Goal: Task Accomplishment & Management: Manage account settings

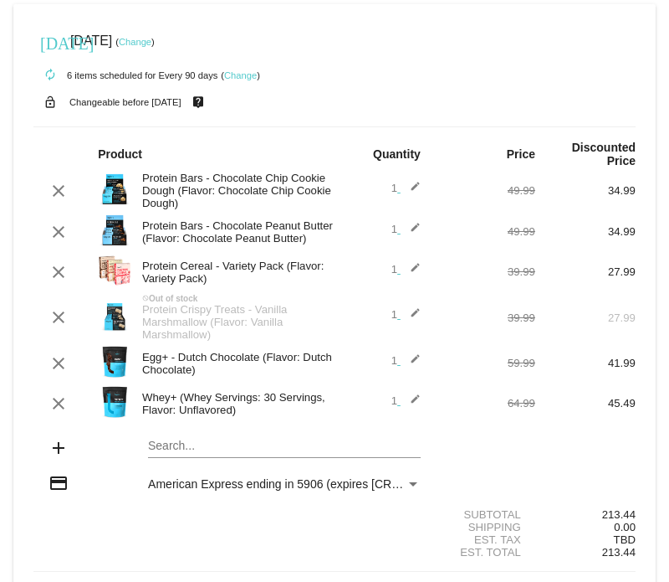
scroll to position [174, 0]
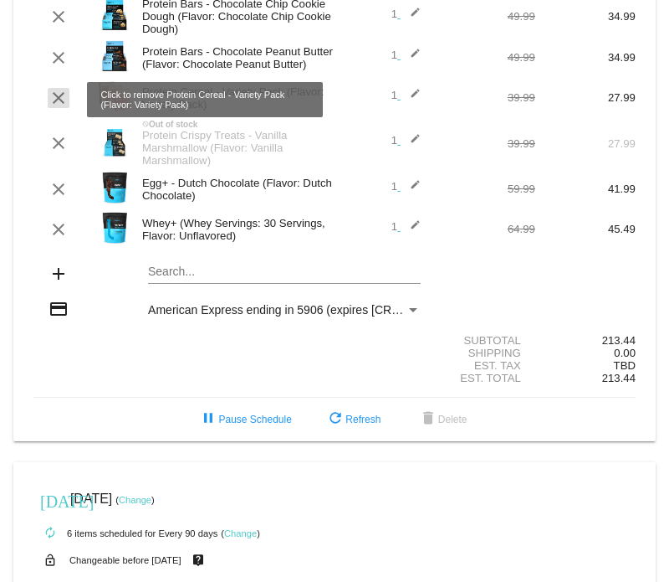
click at [55, 106] on mat-icon "clear" at bounding box center [59, 98] width 20 height 20
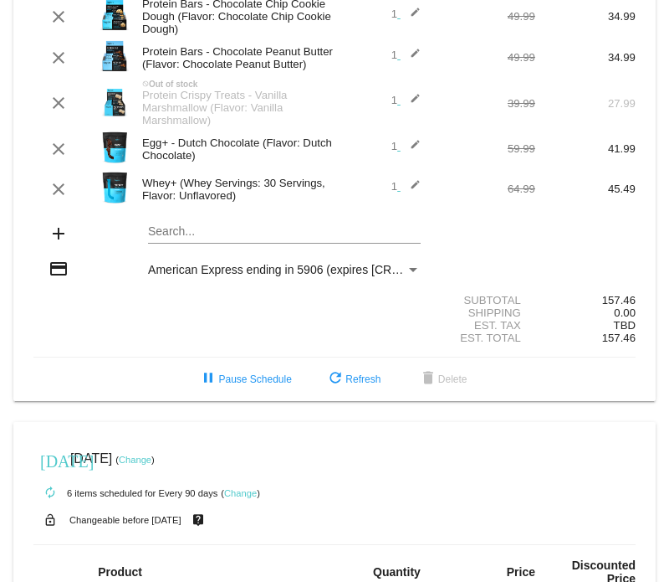
click at [163, 246] on mat-card "today Oct 5 2025 ( Change ) autorenew 5 items scheduled for Every 90 days ( Cha…" at bounding box center [334, 115] width 643 height 571
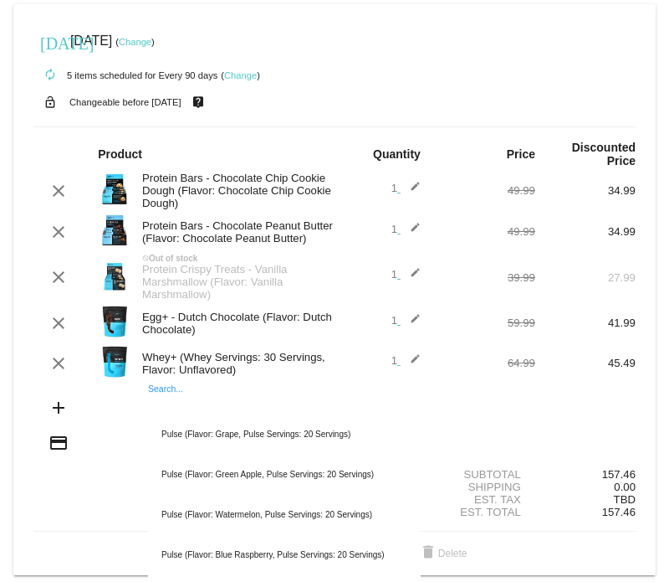
scroll to position [871, 0]
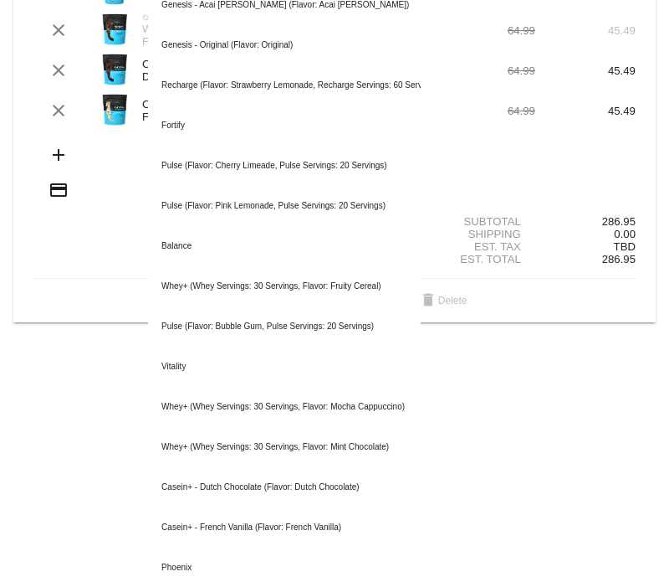
click at [78, 279] on section "Subtotal 286.95 Shipping 0.00 Est. Tax TBD Est. Total 286.95" at bounding box center [334, 240] width 602 height 76
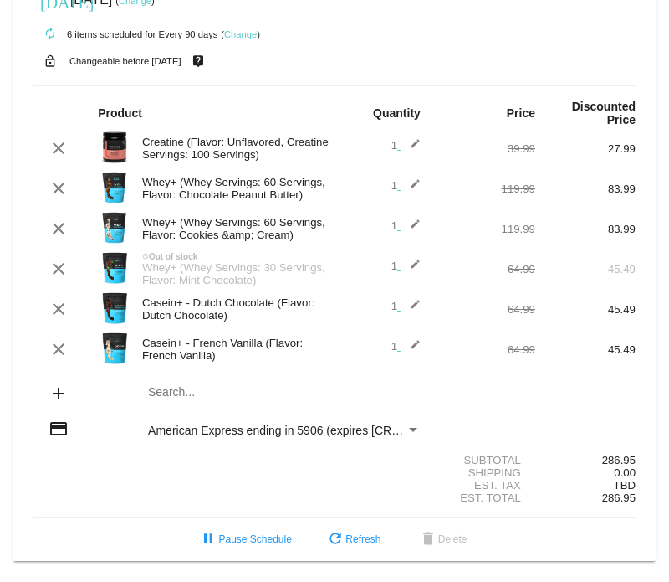
scroll to position [660, 0]
click at [192, 380] on div "Search..." at bounding box center [284, 388] width 273 height 33
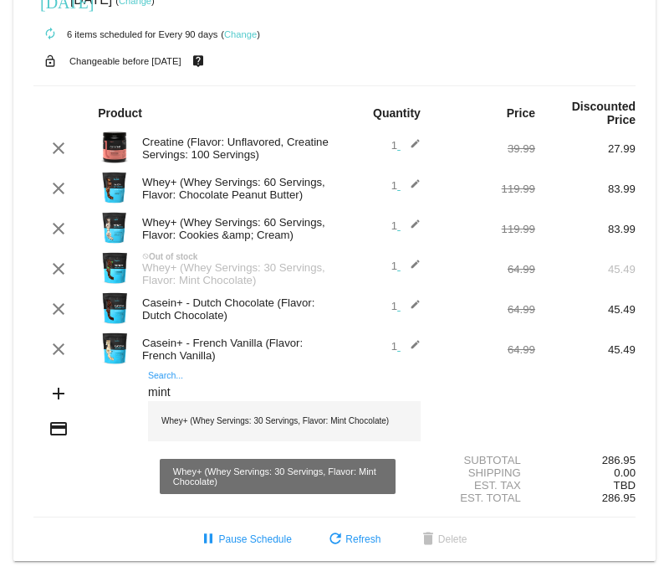
type input "mint"
click at [219, 420] on div "Whey+ (Whey Servings: 30 Servings, Flavor: Mint Chocolate)" at bounding box center [284, 421] width 273 height 40
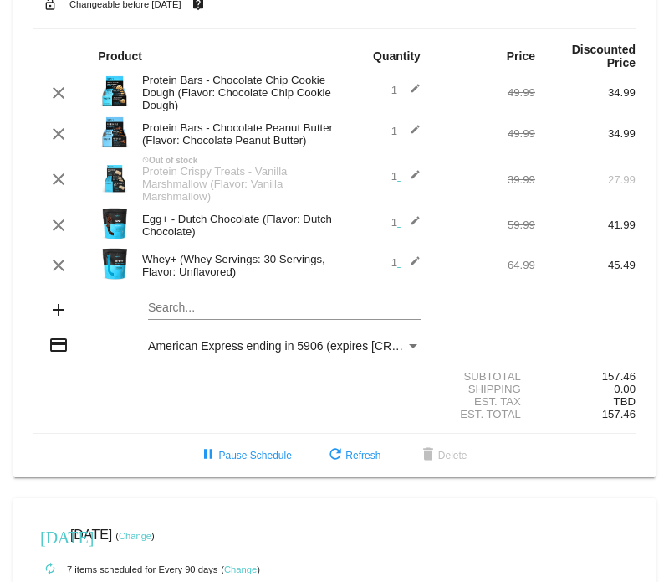
scroll to position [0, 0]
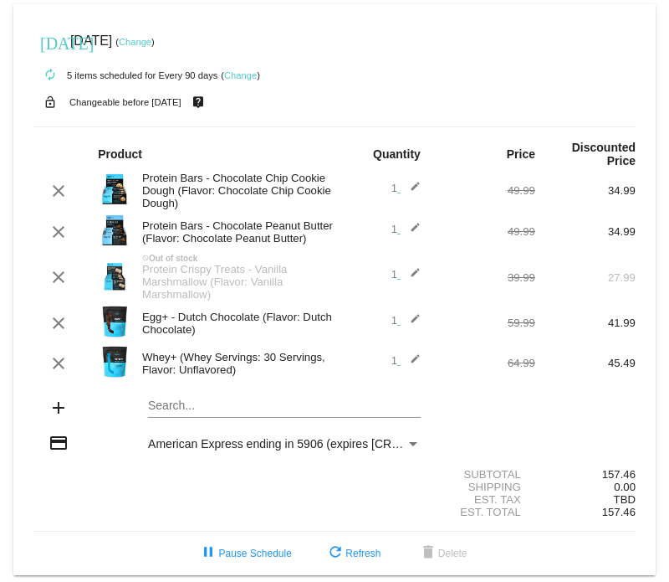
click at [199, 417] on mat-card "today Oct 5 2025 ( Change ) autorenew 5 items scheduled for Every 90 days ( Cha…" at bounding box center [334, 289] width 643 height 571
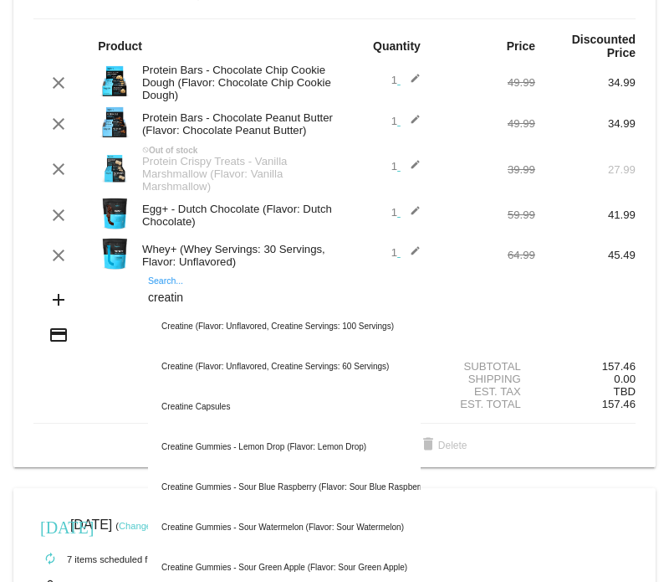
scroll to position [174, 0]
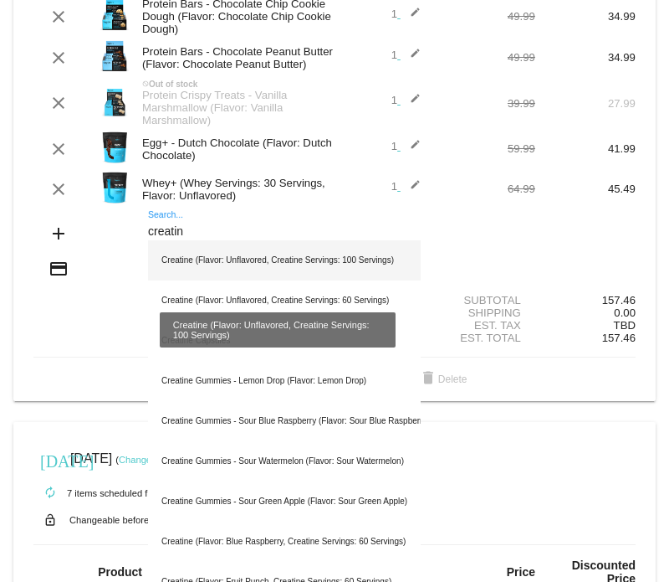
type input "creatin"
click at [264, 274] on div "Creatine (Flavor: Unflavored, Creatine Servings: 100 Servings)" at bounding box center [284, 260] width 273 height 40
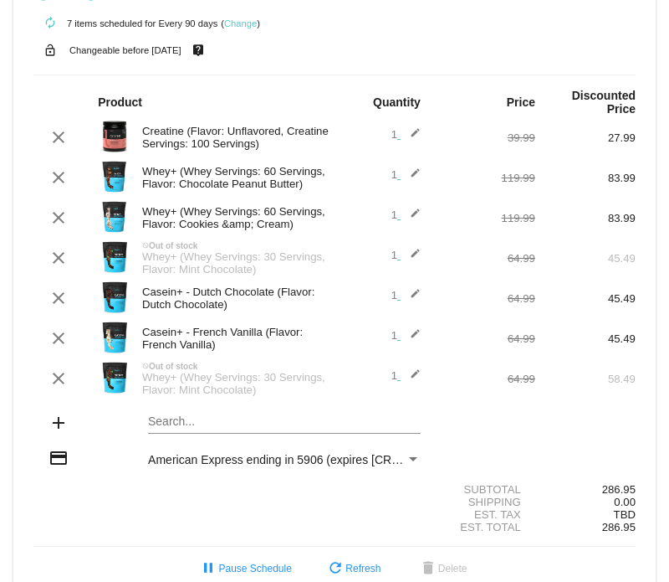
scroll to position [736, 0]
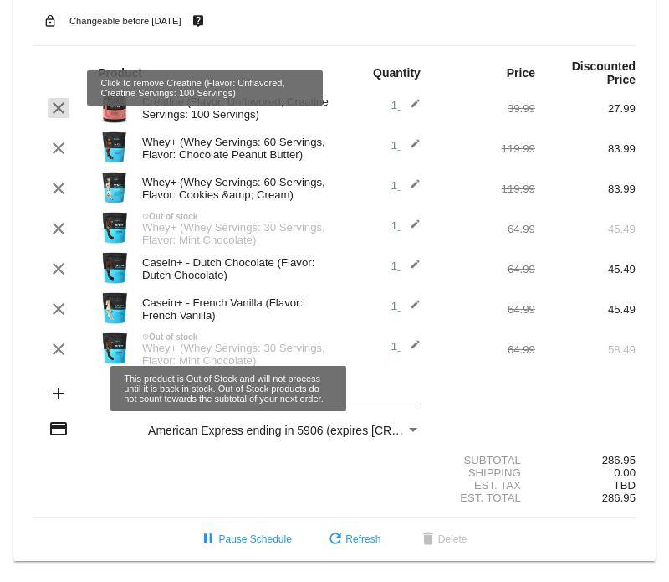
click at [58, 100] on mat-icon "clear" at bounding box center [59, 108] width 20 height 20
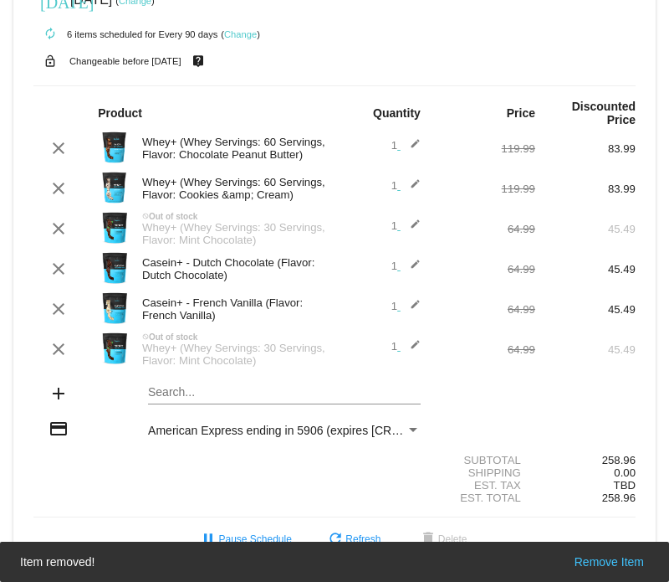
scroll to position [705, 0]
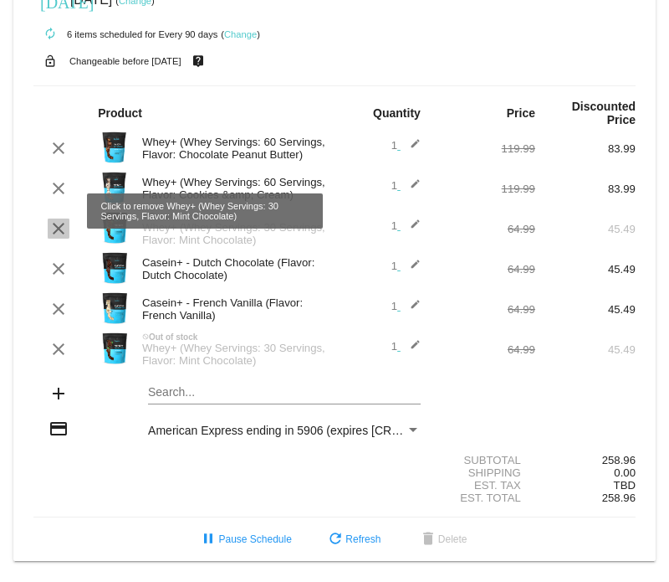
click at [57, 218] on mat-icon "clear" at bounding box center [59, 228] width 20 height 20
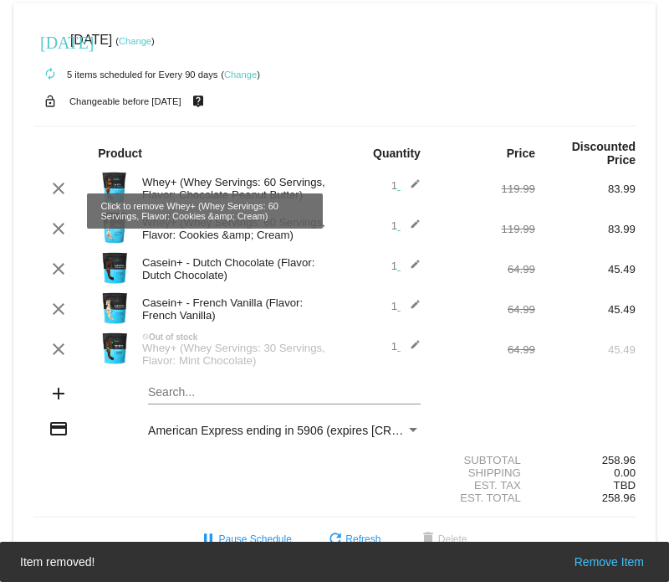
scroll to position [660, 0]
click at [57, 218] on mat-icon "clear" at bounding box center [59, 228] width 20 height 20
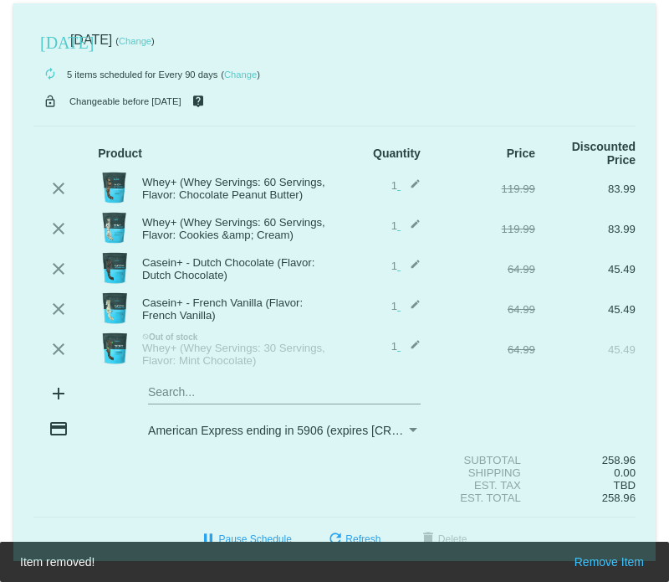
scroll to position [617, 0]
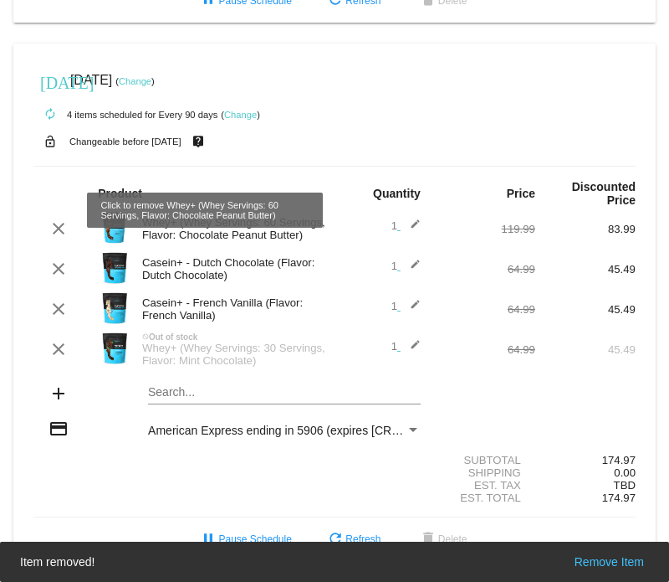
click at [57, 218] on mat-icon "clear" at bounding box center [59, 228] width 20 height 20
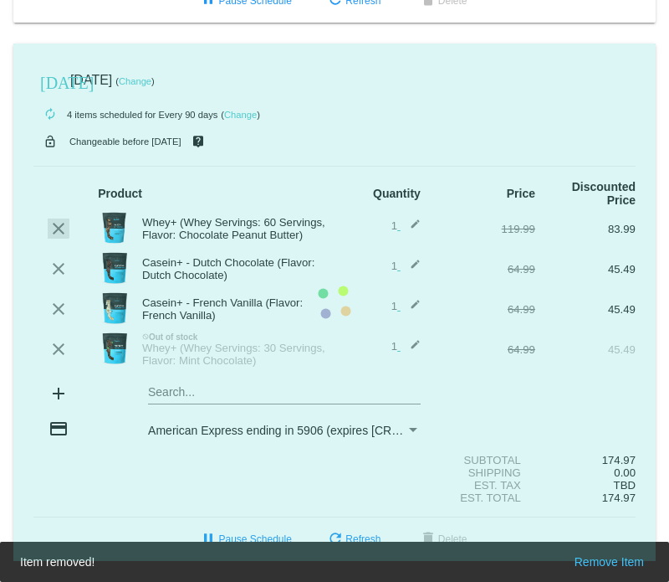
click at [57, 214] on mat-card "today Sep 5 2025 ( Change ) autorenew 4 items scheduled for Every 90 days ( Cha…" at bounding box center [334, 303] width 643 height 518
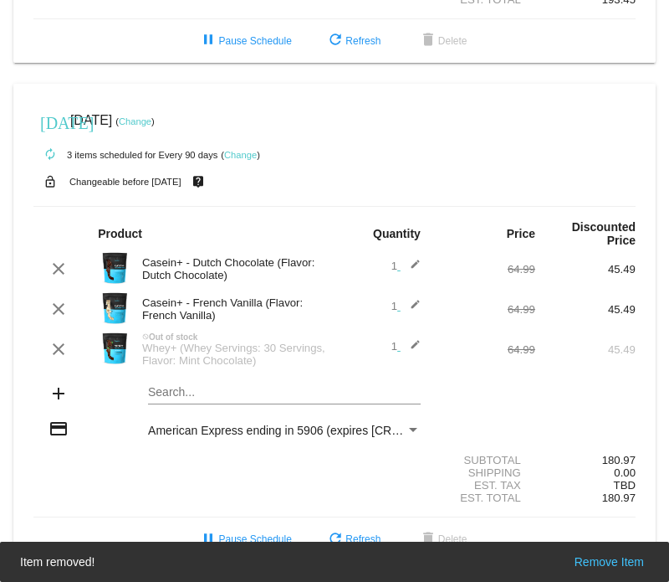
scroll to position [572, 0]
click at [57, 220] on div "Product Quantity Price Discounted Price" at bounding box center [334, 233] width 602 height 27
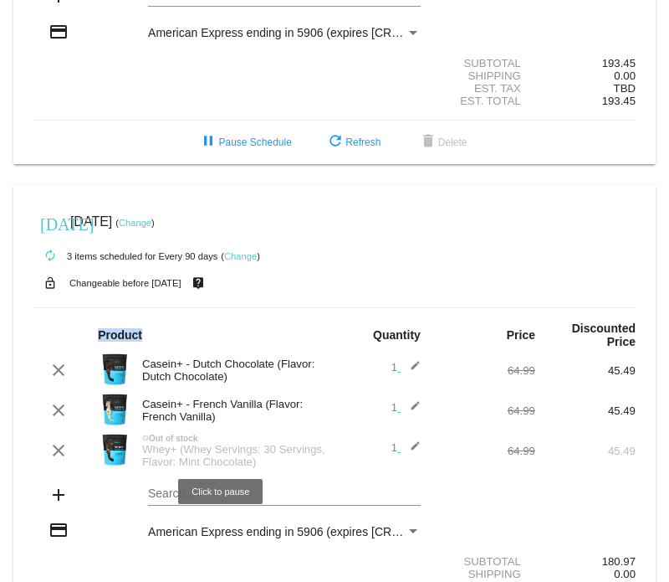
scroll to position [223, 0]
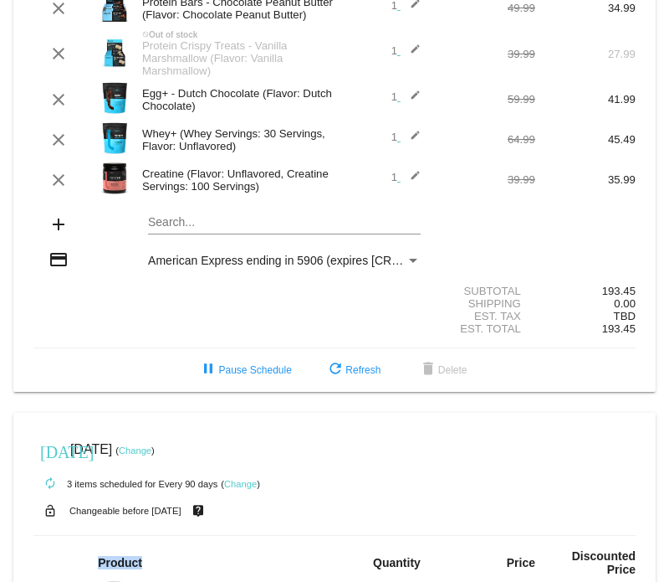
click at [151, 455] on link "Change" at bounding box center [135, 450] width 33 height 10
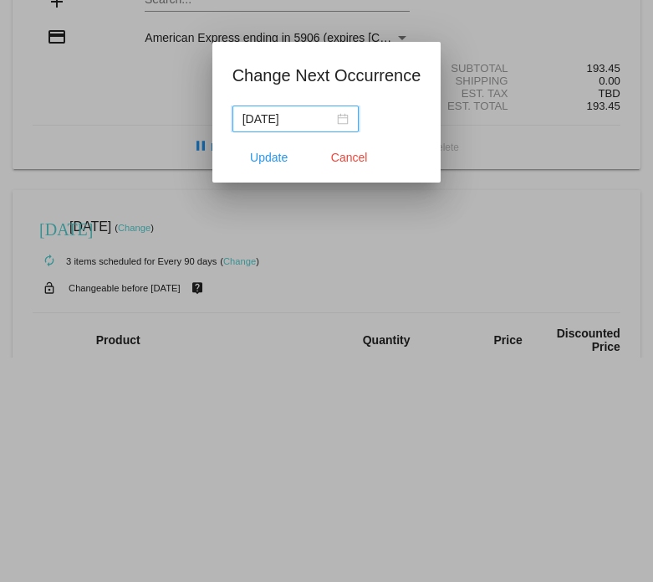
click at [342, 116] on div "2025-09-05" at bounding box center [296, 119] width 106 height 18
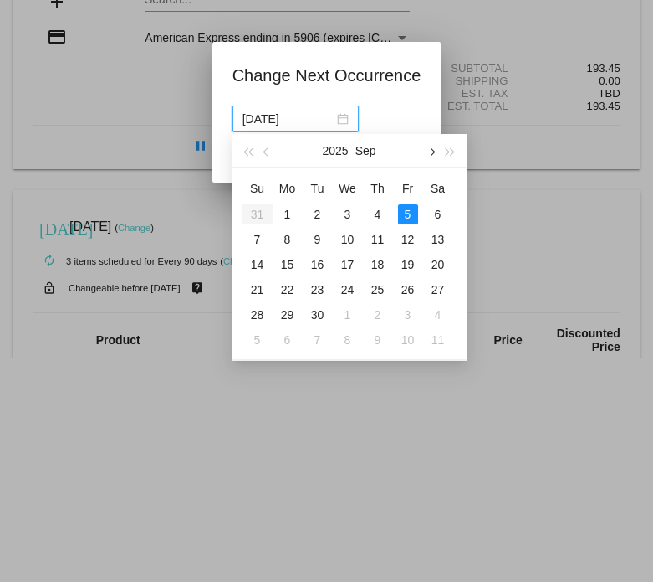
click at [435, 151] on span "button" at bounding box center [432, 152] width 8 height 8
click at [412, 288] on div "26" at bounding box center [408, 289] width 20 height 20
type input "2025-12-26"
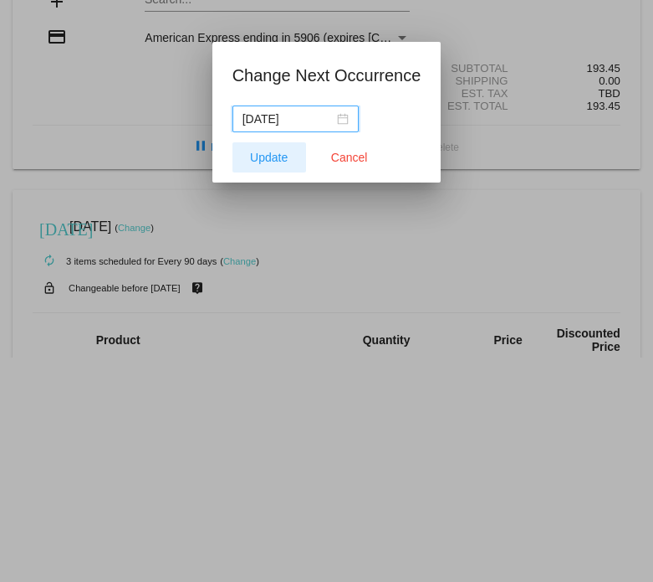
click at [253, 156] on span "Update" at bounding box center [269, 157] width 38 height 13
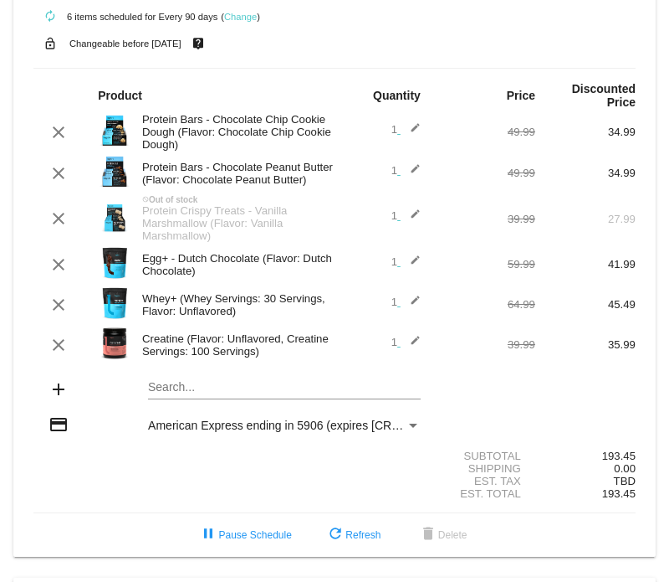
scroll to position [0, 0]
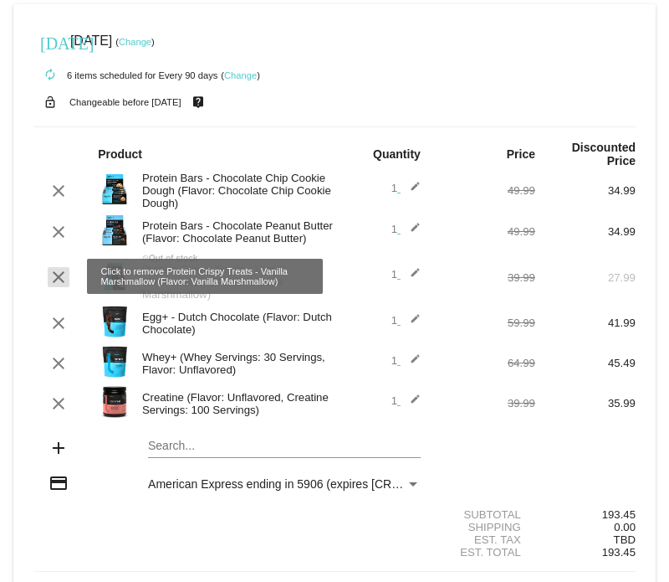
click at [60, 280] on mat-icon "clear" at bounding box center [59, 277] width 20 height 20
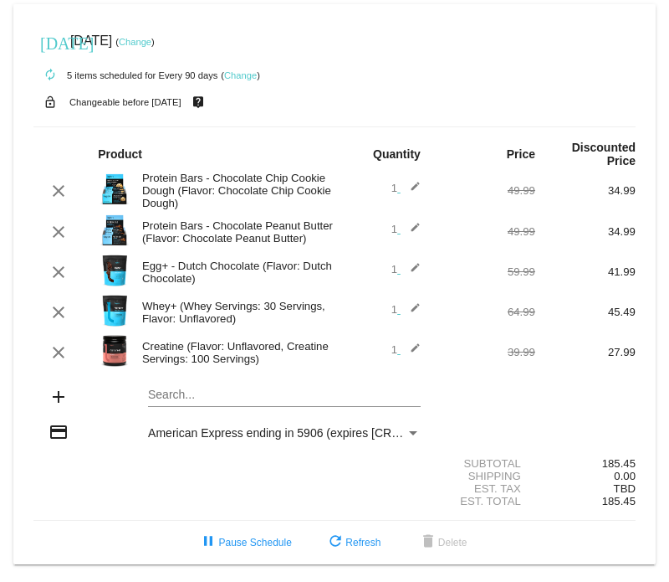
click at [161, 397] on mat-card "today Oct 5 2025 ( Change ) autorenew 5 items scheduled for Every 90 days ( Cha…" at bounding box center [334, 284] width 643 height 560
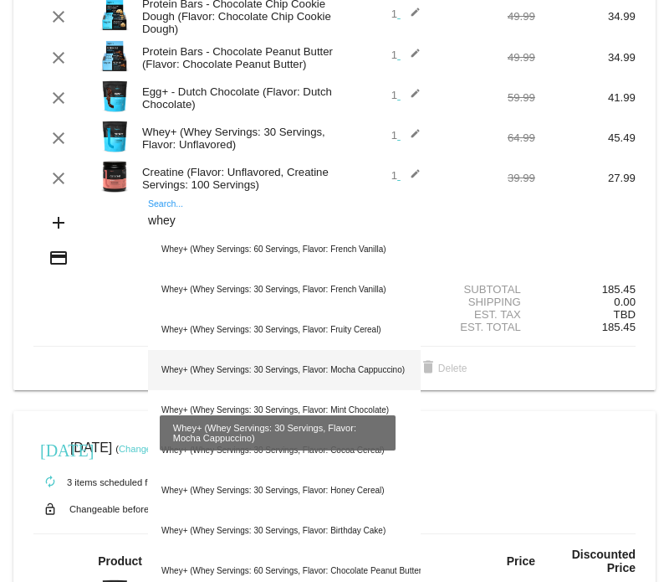
scroll to position [348, 0]
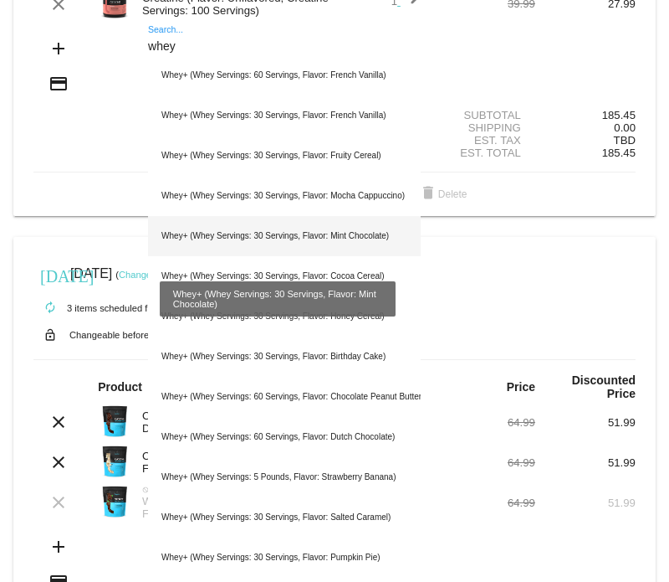
type input "whey"
click at [255, 246] on div "Whey+ (Whey Servings: 30 Servings, Flavor: Mint Chocolate)" at bounding box center [284, 236] width 273 height 40
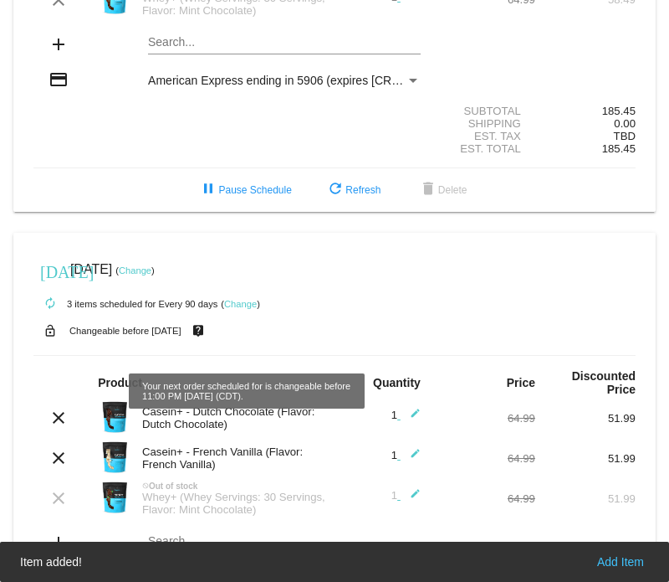
scroll to position [218, 0]
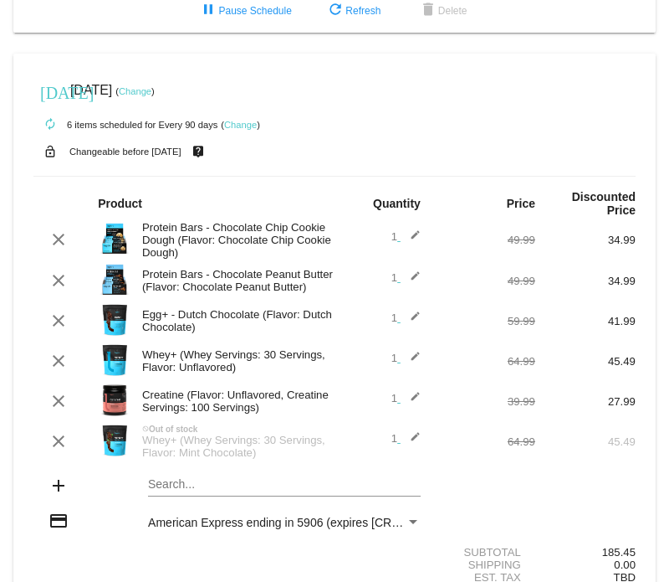
scroll to position [385, 0]
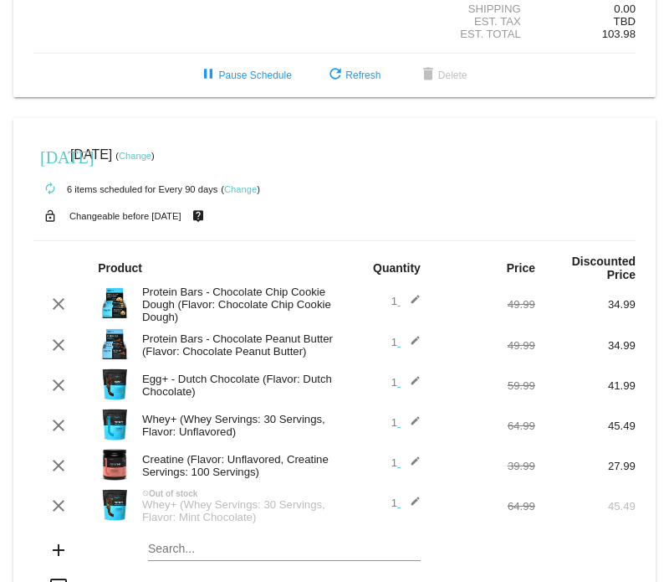
click at [151, 157] on link "Change" at bounding box center [135, 156] width 33 height 10
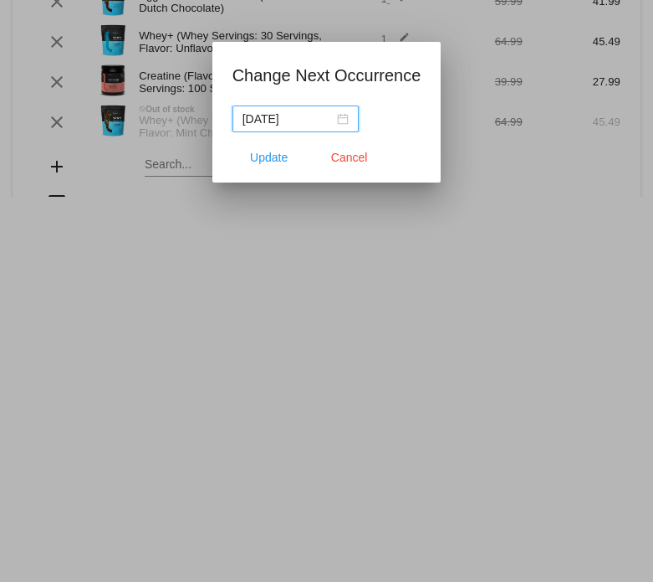
click at [340, 117] on div "[DATE]" at bounding box center [296, 119] width 106 height 18
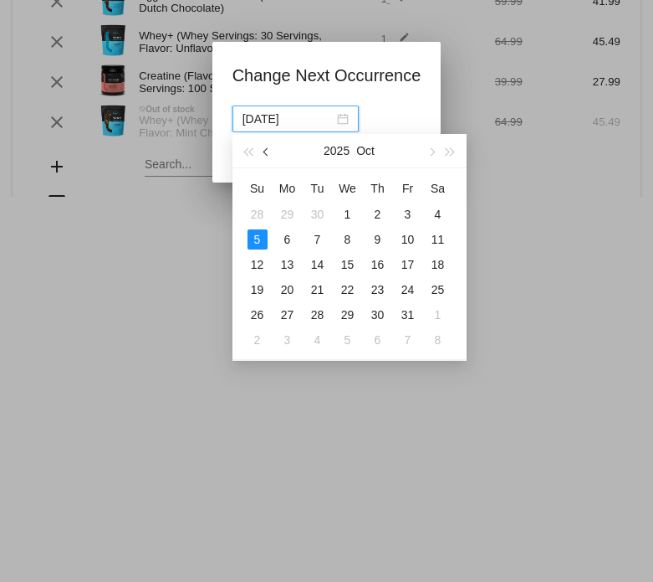
click at [266, 151] on span "button" at bounding box center [267, 152] width 8 height 8
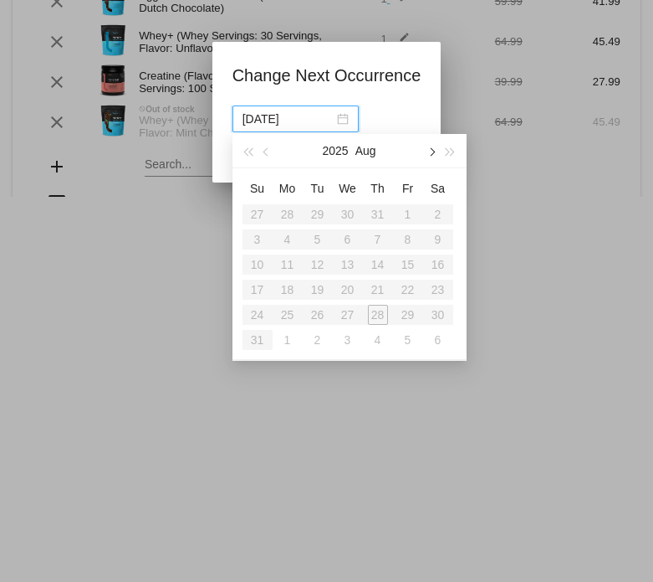
click at [432, 153] on span "button" at bounding box center [432, 152] width 8 height 8
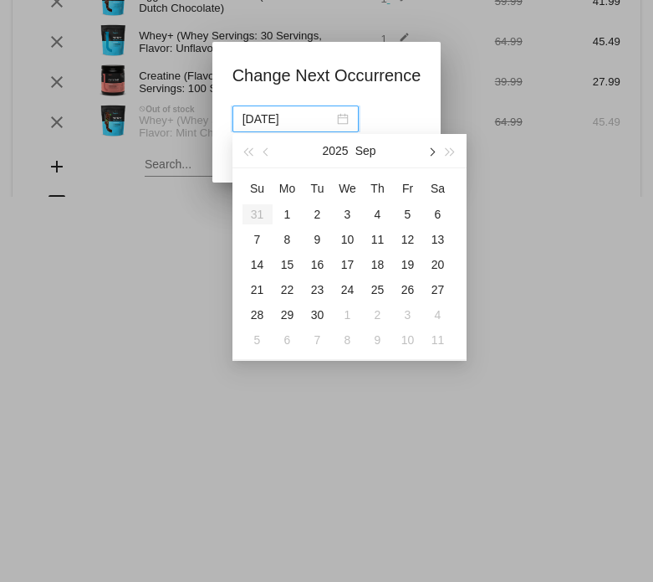
click at [432, 153] on span "button" at bounding box center [432, 152] width 8 height 8
click at [352, 213] on div "1" at bounding box center [348, 214] width 20 height 20
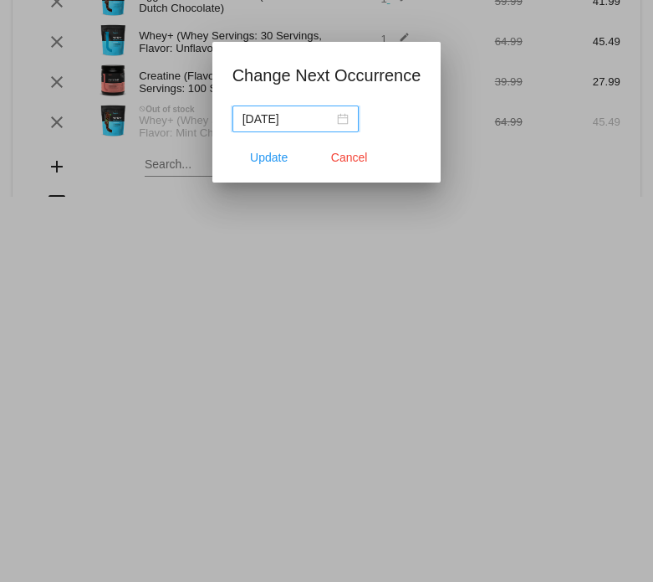
click at [338, 120] on div "2025-10-01" at bounding box center [296, 119] width 106 height 18
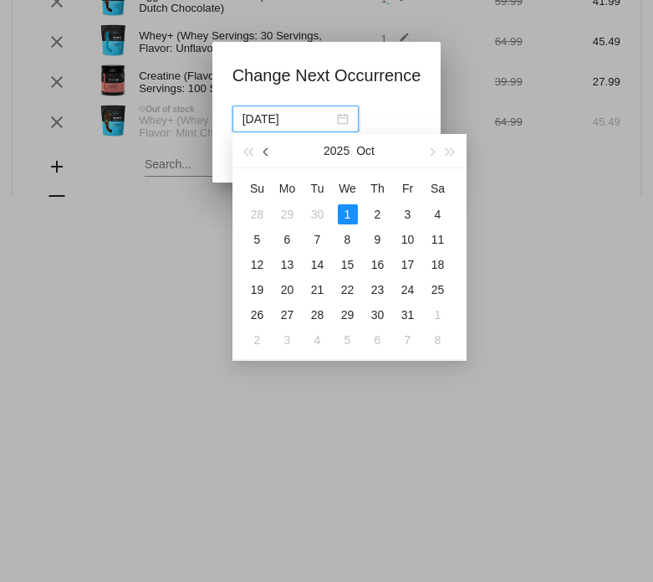
click at [267, 149] on span "button" at bounding box center [267, 152] width 8 height 8
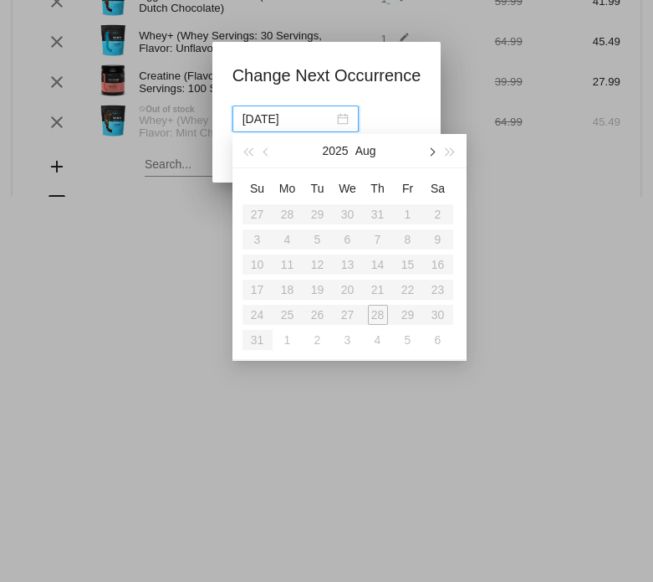
click at [431, 148] on span "button" at bounding box center [432, 152] width 8 height 8
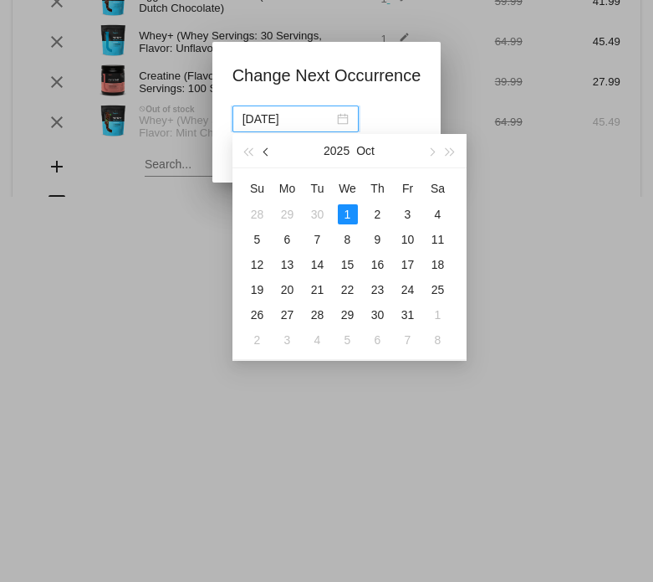
click at [264, 151] on span "button" at bounding box center [267, 152] width 8 height 8
click at [286, 211] on div "1" at bounding box center [288, 214] width 20 height 20
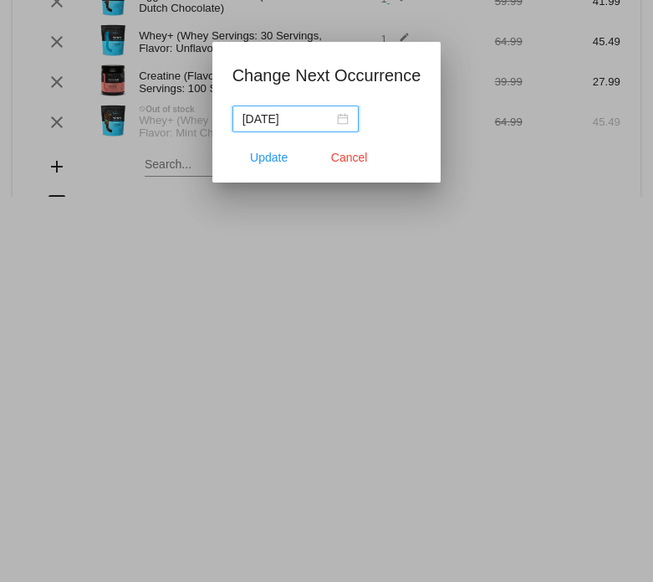
click at [342, 118] on div "2025-09-01" at bounding box center [296, 119] width 106 height 18
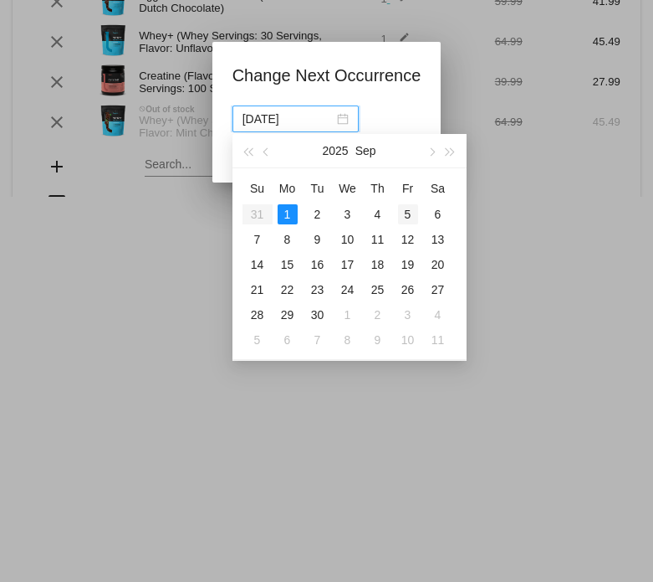
click at [411, 213] on div "5" at bounding box center [408, 214] width 20 height 20
type input "2025-09-05"
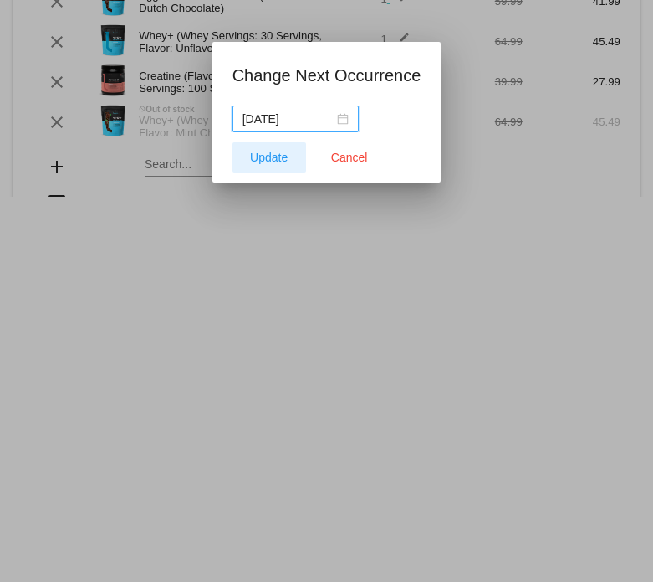
click at [273, 156] on span "Update" at bounding box center [269, 157] width 38 height 13
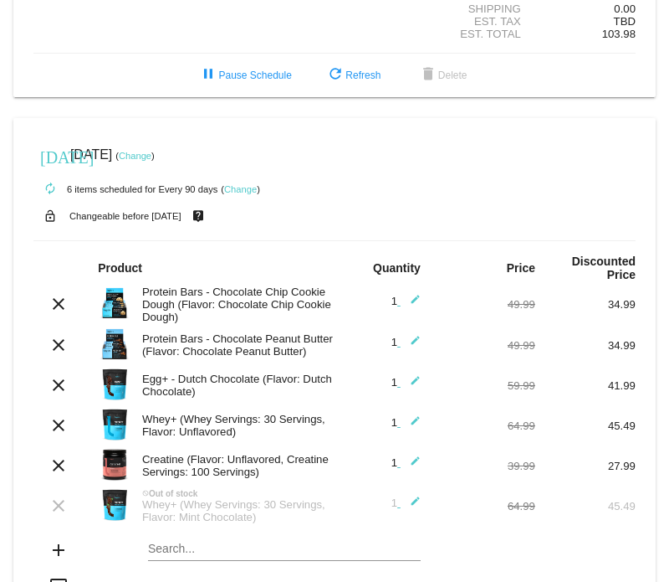
scroll to position [559, 0]
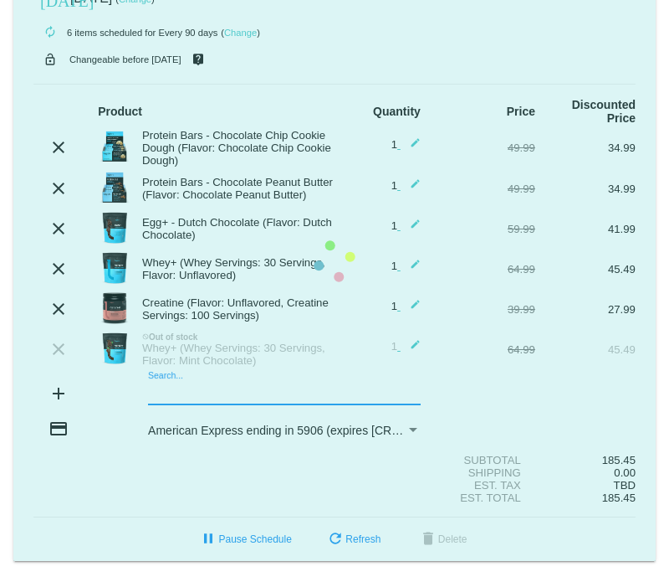
click at [160, 386] on mat-card "today Sep 5 2025 ( Change ) autorenew 6 items scheduled for Every 90 days ( Cha…" at bounding box center [334, 262] width 643 height 600
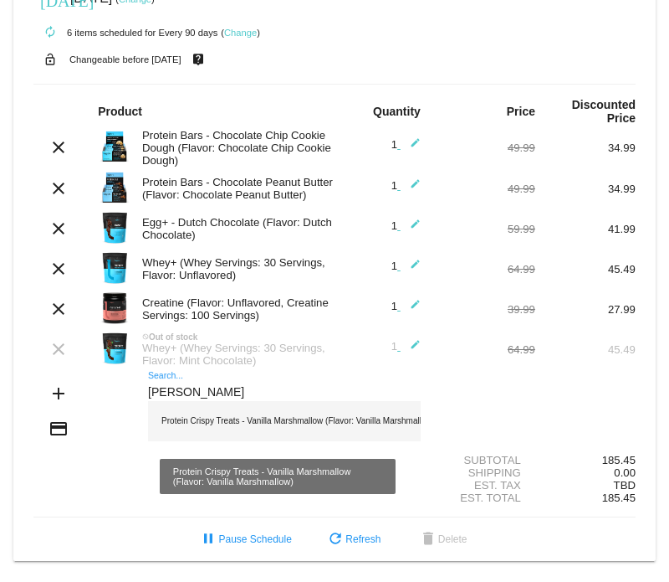
type input "marsh"
click at [192, 413] on div "Protein Crispy Treats - Vanilla Marshmallow (Flavor: Vanilla Marshmallow)" at bounding box center [284, 421] width 273 height 40
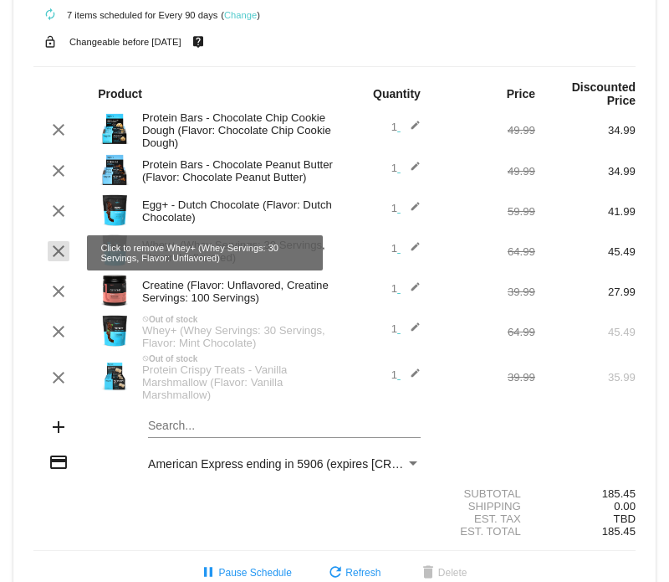
click at [57, 259] on mat-icon "clear" at bounding box center [59, 251] width 20 height 20
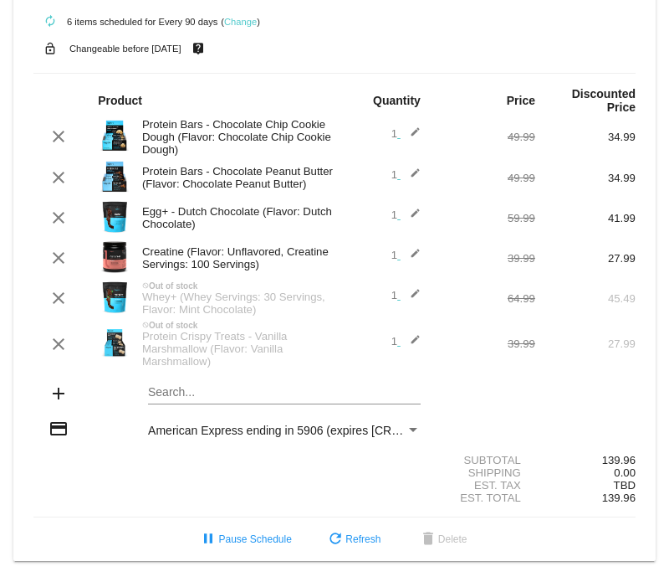
click at [168, 360] on div "Protein Crispy Treats - Vanilla Marshmallow (Flavor: Vanilla Marshmallow)" at bounding box center [234, 349] width 201 height 38
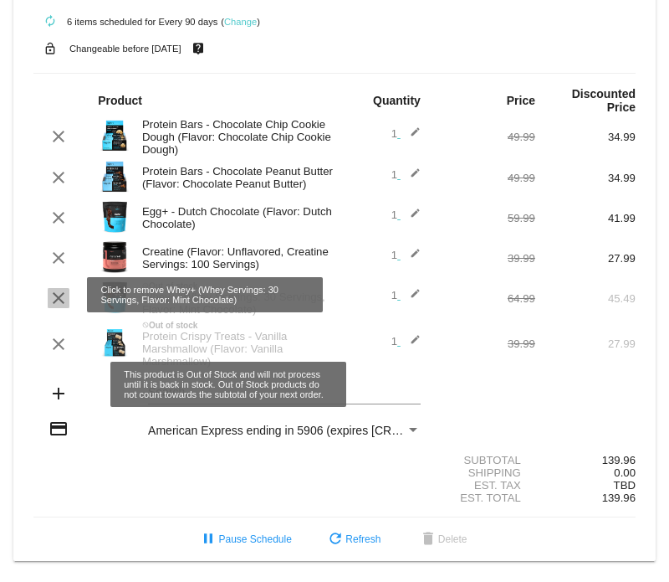
click at [56, 305] on mat-icon "clear" at bounding box center [59, 298] width 20 height 20
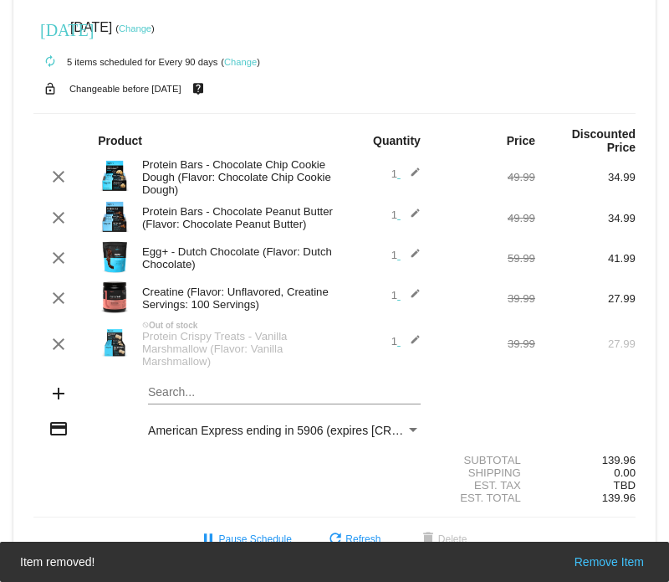
scroll to position [531, 0]
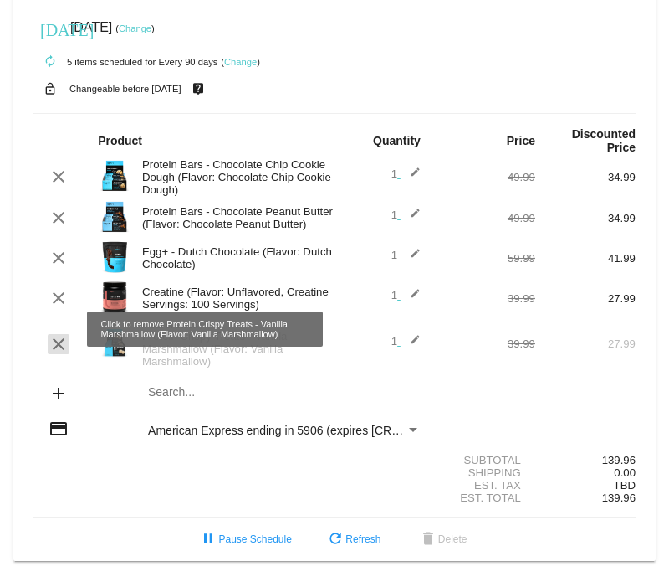
click at [55, 343] on mat-icon "clear" at bounding box center [59, 344] width 20 height 20
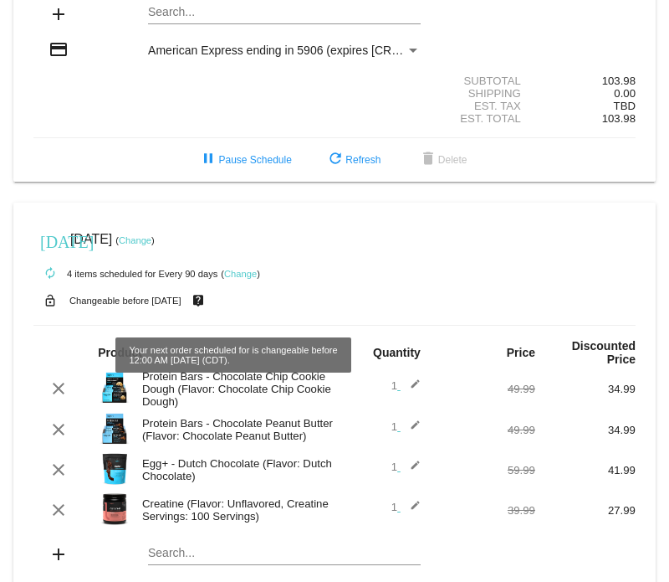
scroll to position [126, 0]
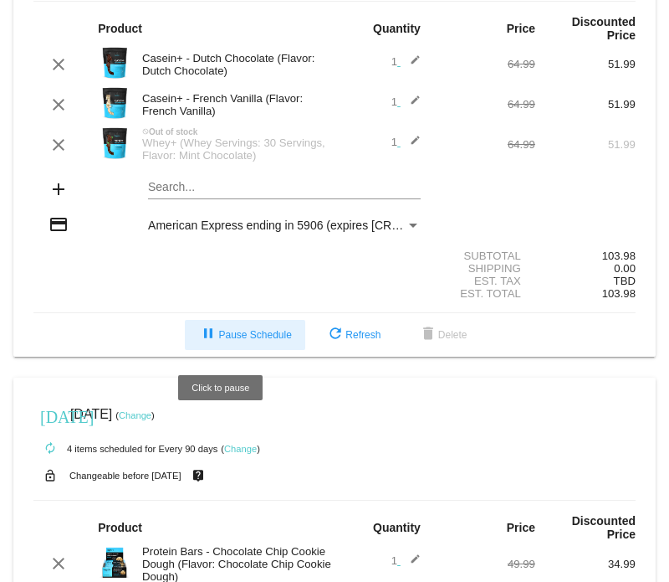
click at [237, 331] on button "pause Pause Schedule" at bounding box center [245, 335] width 120 height 30
click at [237, 331] on mat-card "today Dec 26 2025 ( Change ) autorenew 3 items scheduled for Every 90 days ( Ch…" at bounding box center [334, 118] width 643 height 478
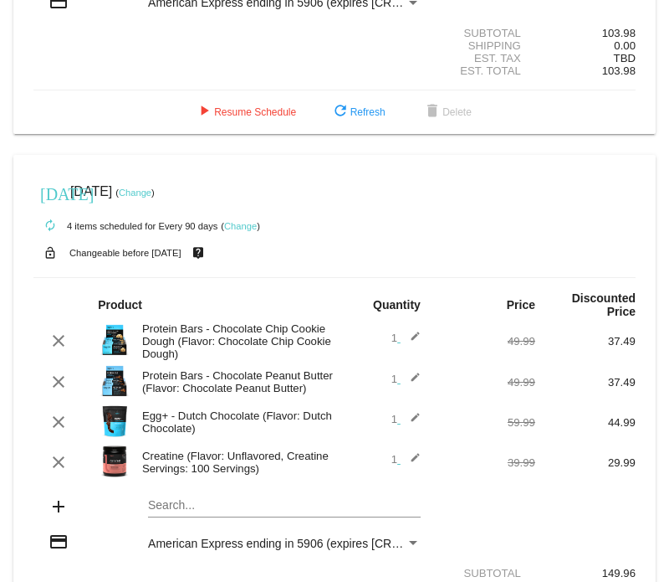
scroll to position [474, 0]
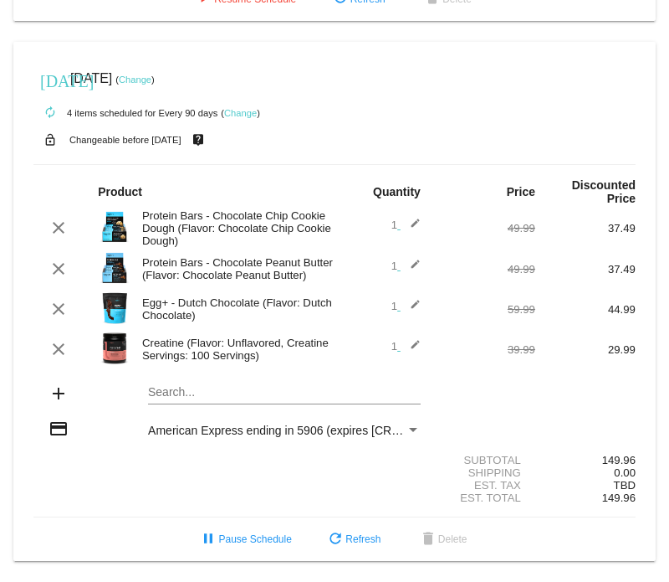
click at [178, 392] on mat-card "today Sep 5 2025 ( Change ) autorenew 4 items scheduled for Every 90 days ( Cha…" at bounding box center [334, 302] width 643 height 520
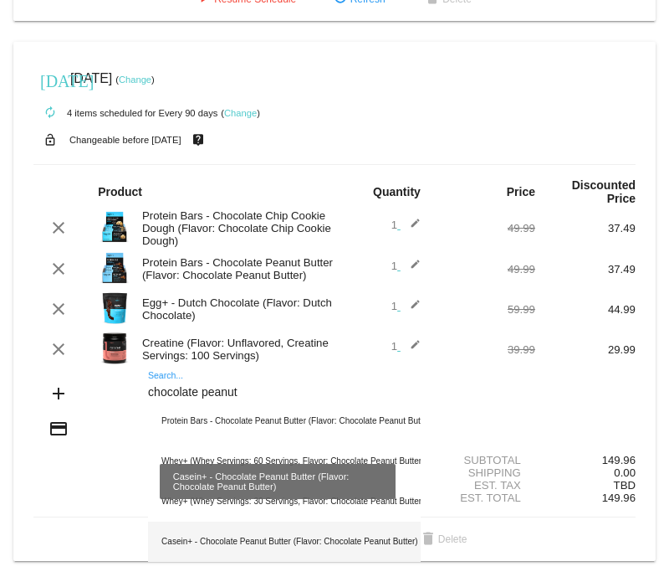
type input "chocolate peanut"
click at [325, 534] on div "Casein+ - Chocolate Peanut Butter (Flavor: Chocolate Peanut Butter)" at bounding box center [284, 541] width 273 height 40
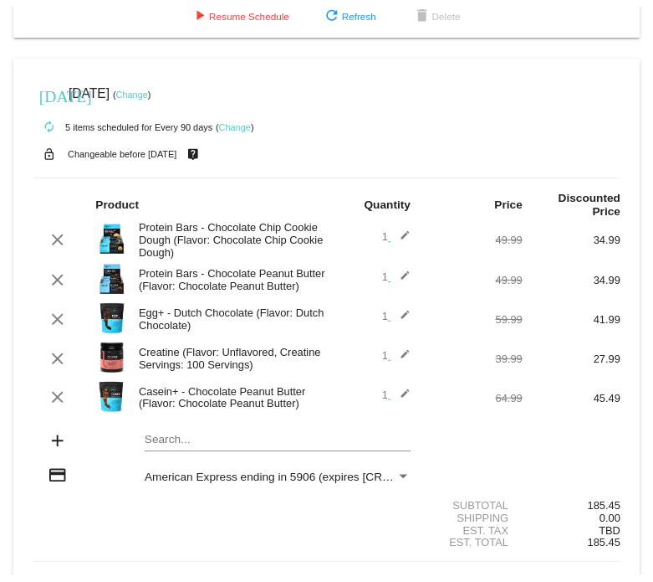
scroll to position [515, 0]
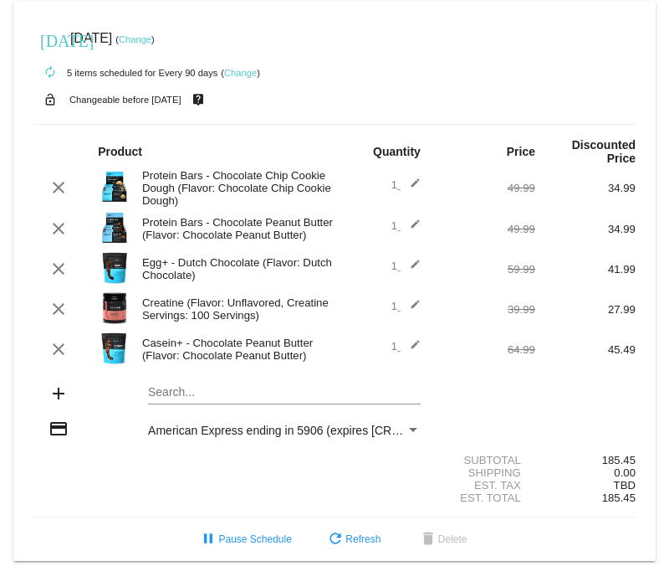
click at [257, 68] on link "Change" at bounding box center [240, 73] width 33 height 10
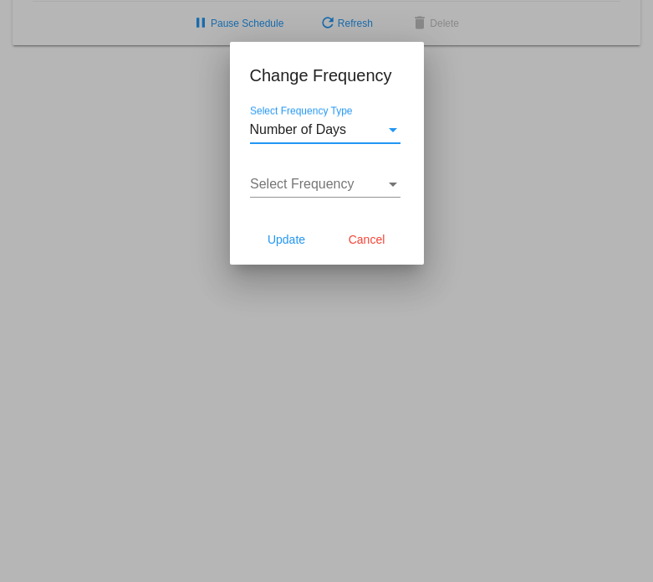
click at [365, 131] on div "Number of Days" at bounding box center [318, 129] width 136 height 15
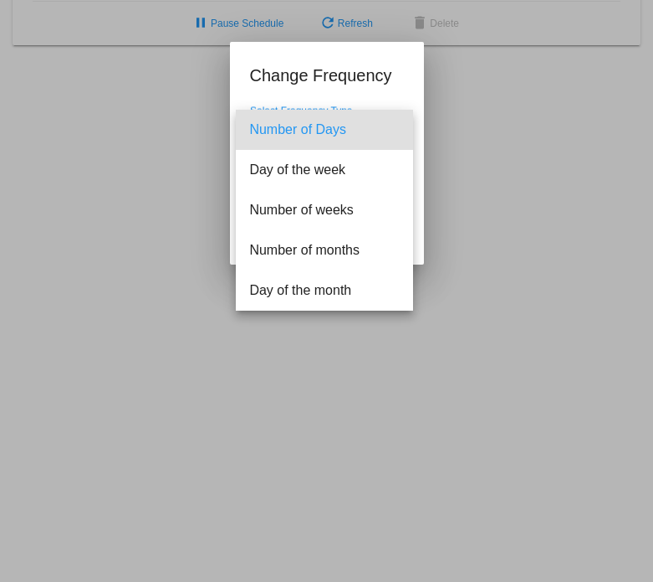
click at [498, 280] on div at bounding box center [326, 291] width 653 height 582
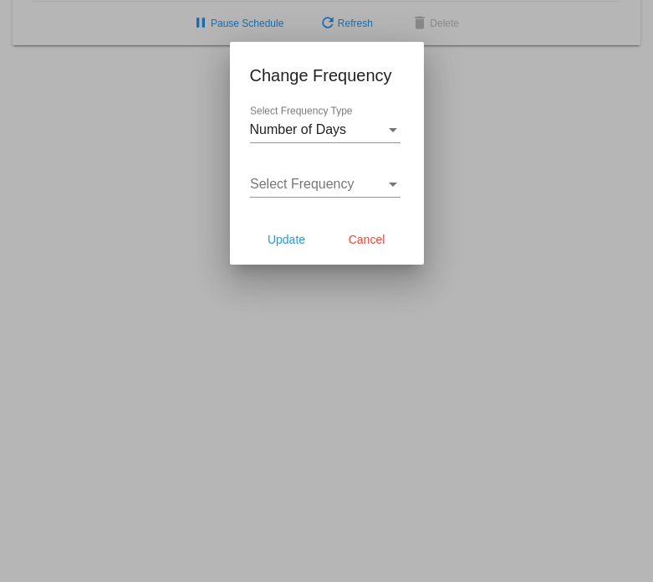
click at [363, 185] on div "Select Frequency" at bounding box center [318, 184] width 136 height 15
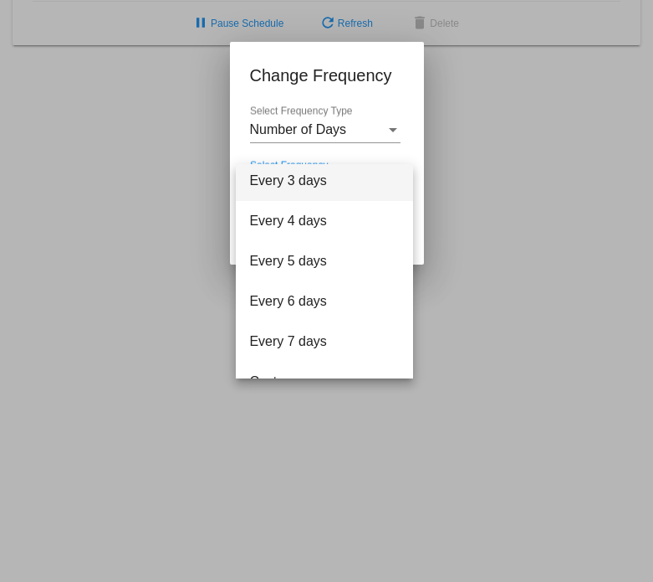
scroll to position [67, 0]
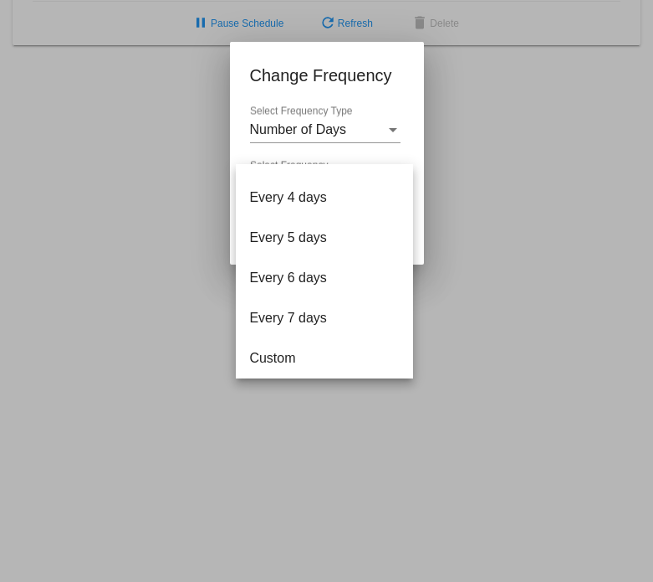
click at [349, 123] on div at bounding box center [326, 291] width 653 height 582
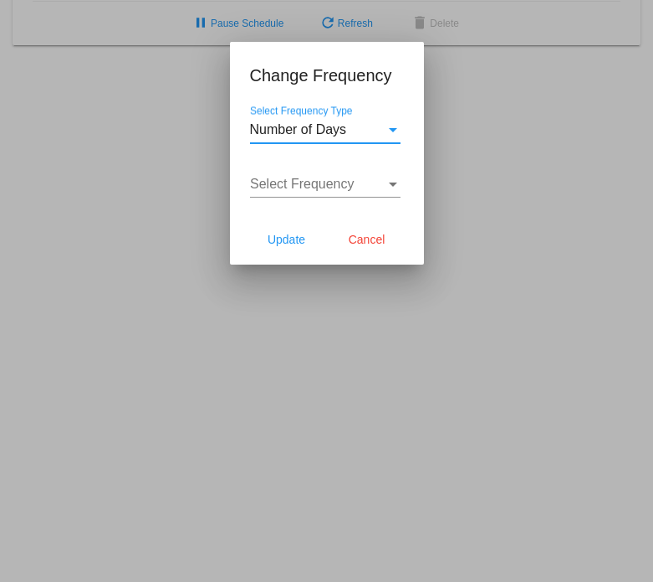
click at [295, 133] on span "Number of Days" at bounding box center [298, 129] width 97 height 14
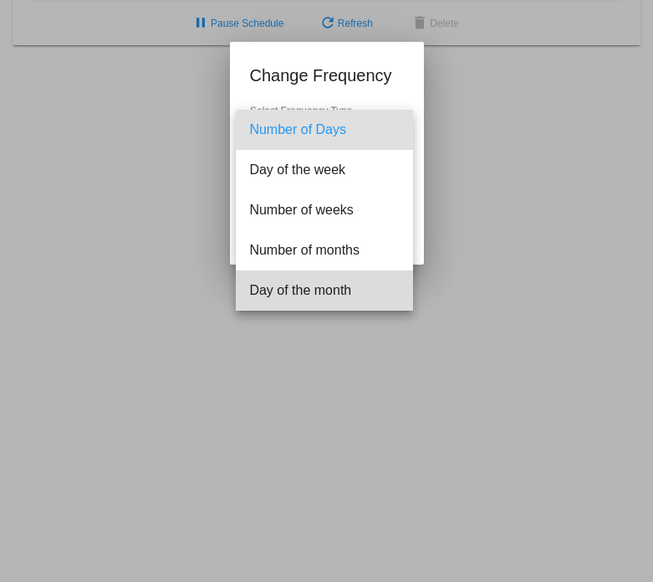
click at [313, 291] on span "Day of the month" at bounding box center [324, 290] width 151 height 40
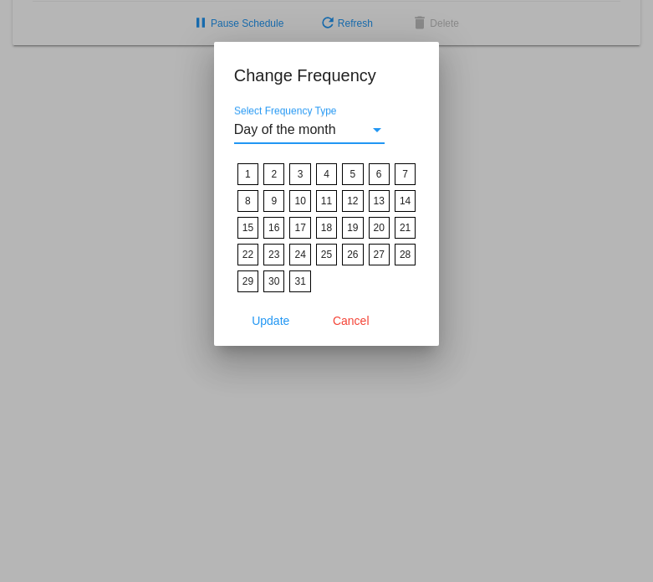
click at [331, 126] on div "Day of the month" at bounding box center [302, 129] width 136 height 15
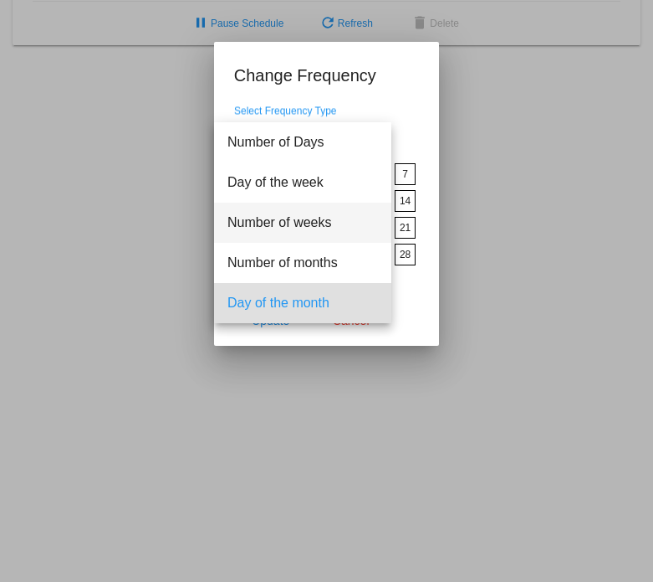
click at [304, 214] on span "Number of weeks" at bounding box center [303, 222] width 151 height 40
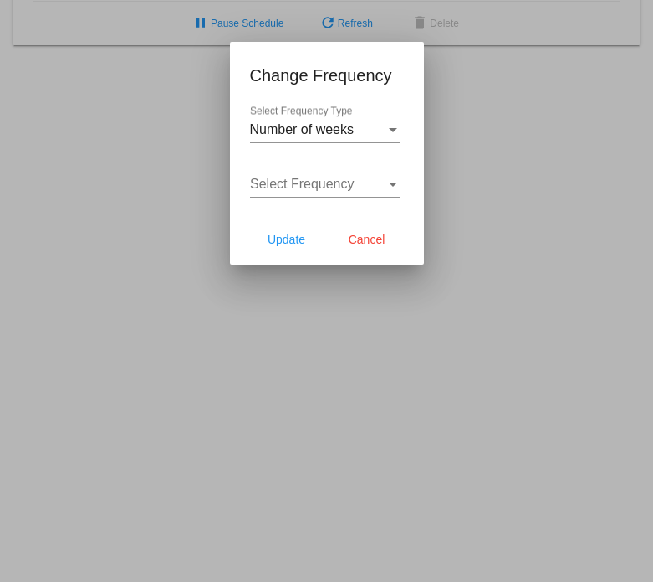
click at [320, 192] on div "Select Frequency Select Frequency" at bounding box center [325, 179] width 151 height 38
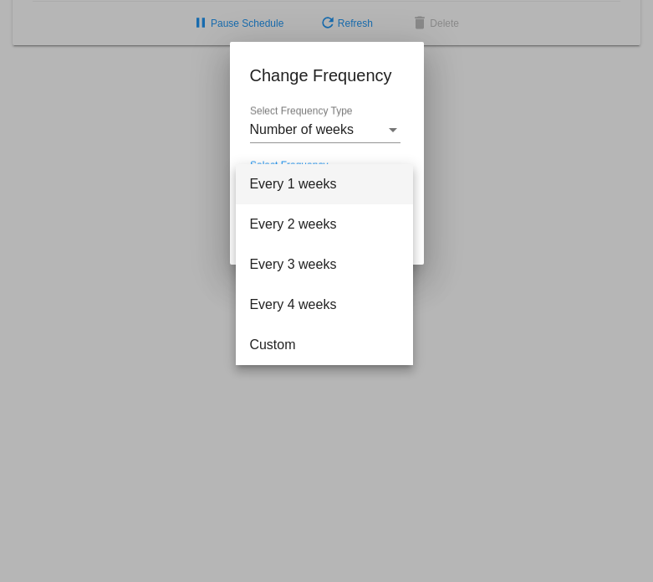
click at [470, 154] on div at bounding box center [326, 291] width 653 height 582
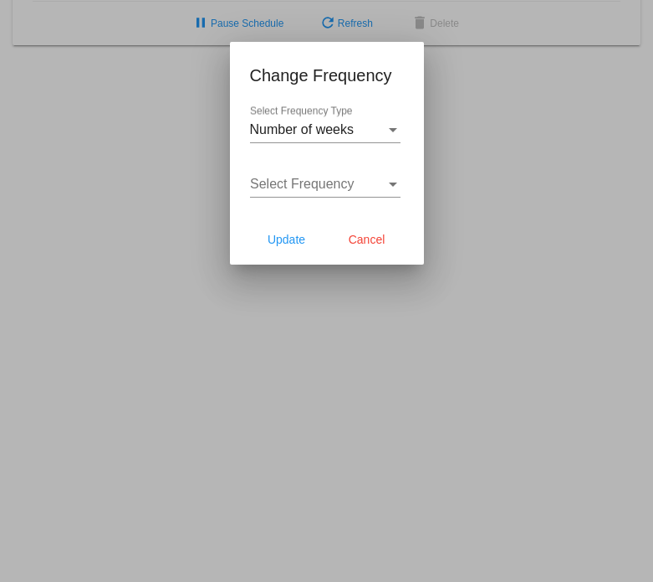
click at [379, 131] on div "Number of weeks" at bounding box center [318, 129] width 136 height 15
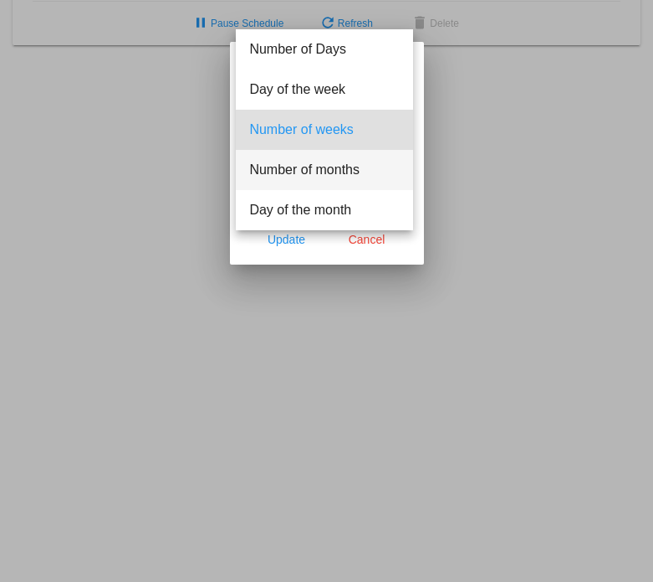
click at [356, 165] on span "Number of months" at bounding box center [324, 170] width 151 height 40
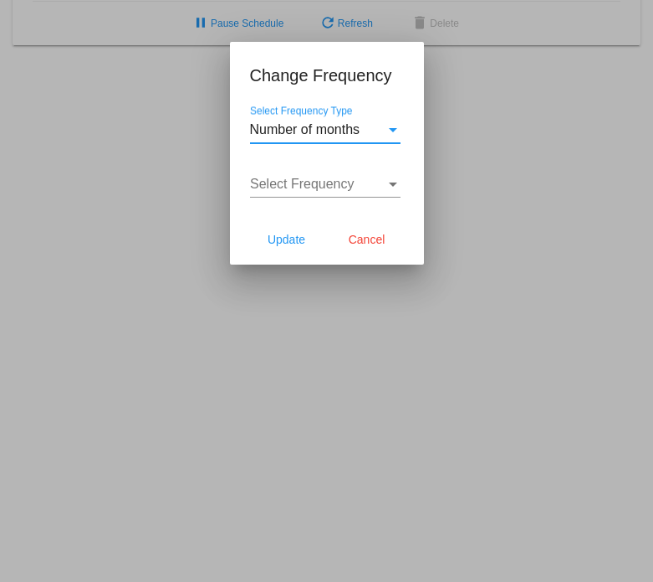
click at [341, 177] on span "Select Frequency" at bounding box center [302, 184] width 105 height 14
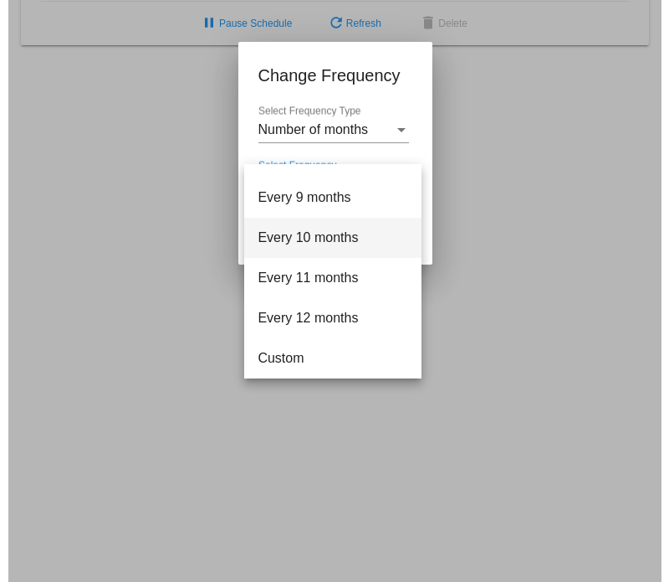
scroll to position [133, 0]
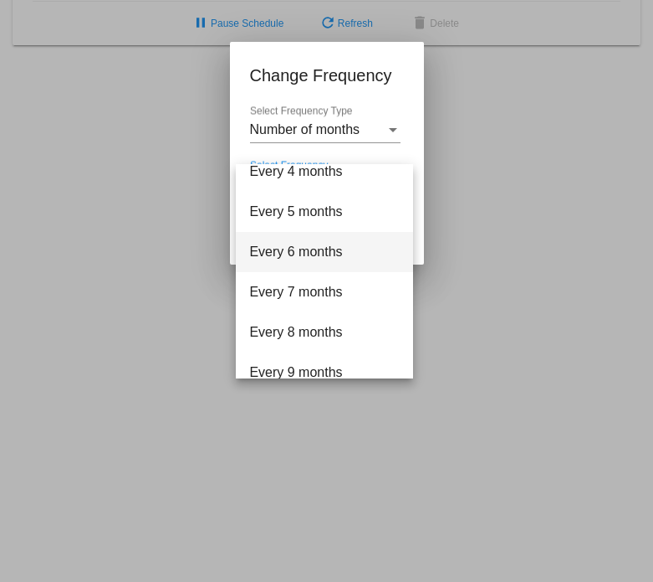
click at [296, 248] on span "Every 6 months" at bounding box center [324, 252] width 151 height 40
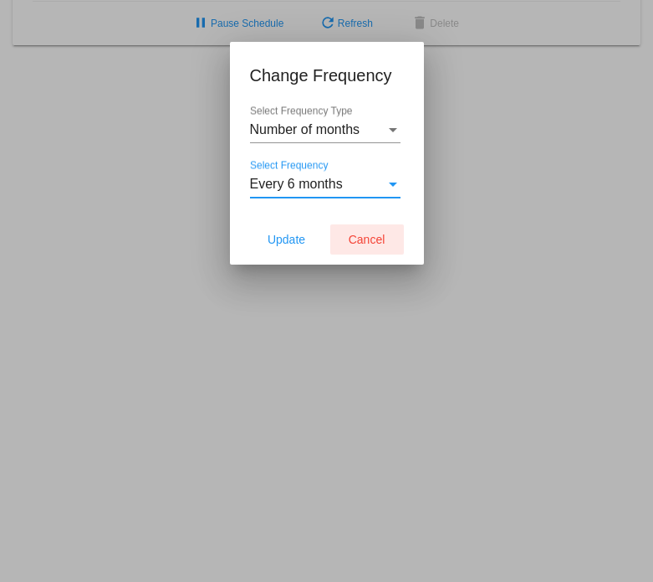
click at [366, 244] on span "Cancel" at bounding box center [367, 239] width 37 height 13
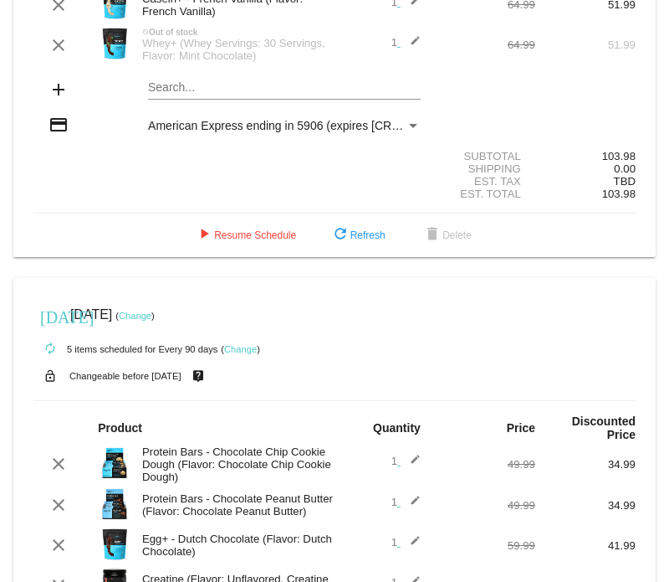
scroll to position [167, 0]
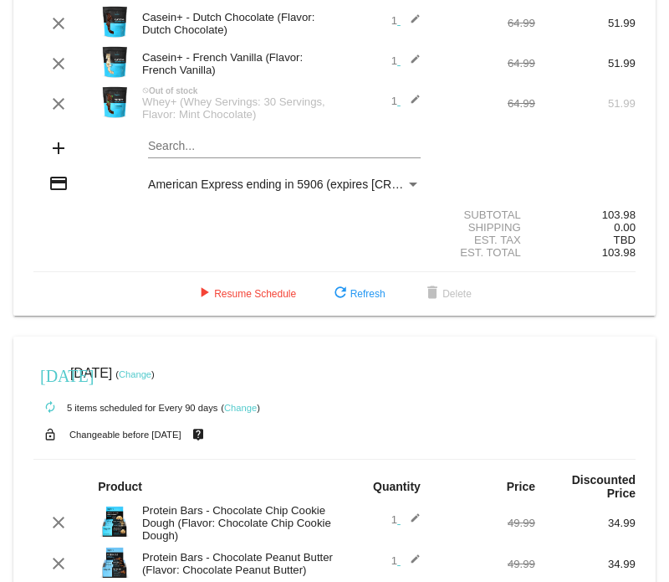
click at [151, 377] on link "Change" at bounding box center [135, 374] width 33 height 10
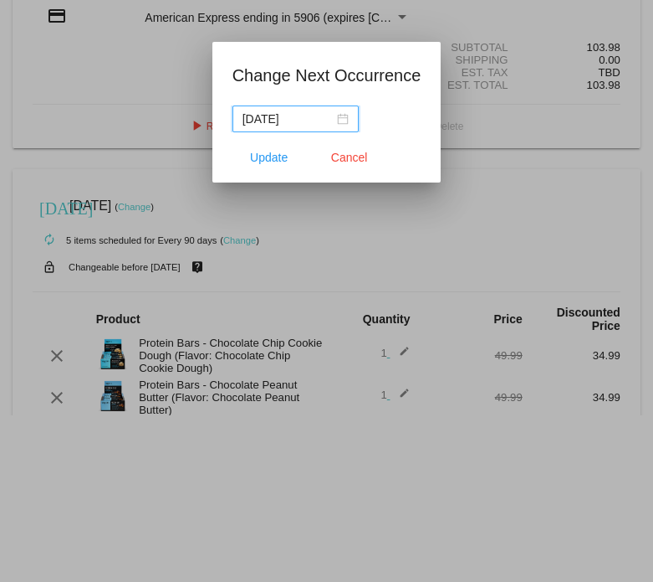
click at [341, 115] on div "2025-09-05" at bounding box center [296, 119] width 106 height 18
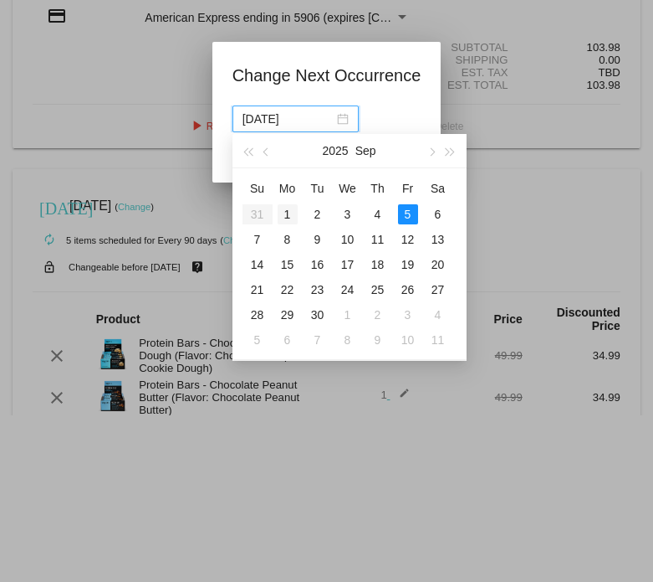
click at [288, 208] on div "1" at bounding box center [288, 214] width 20 height 20
type input "2025-09-01"
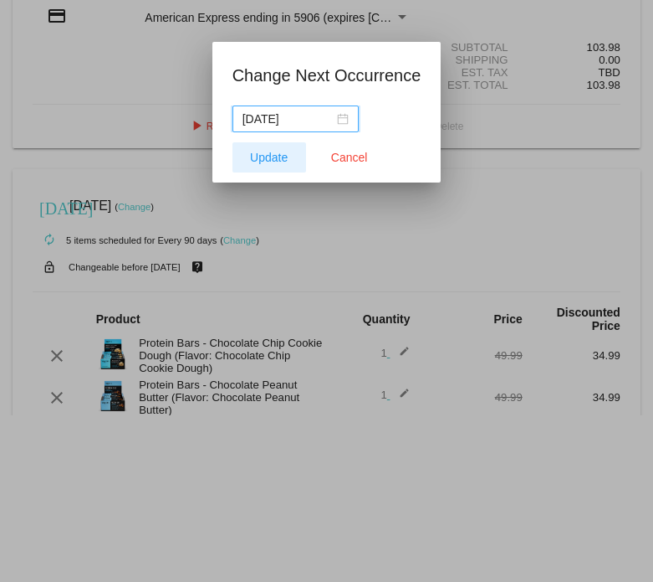
click at [279, 156] on span "Update" at bounding box center [269, 157] width 38 height 13
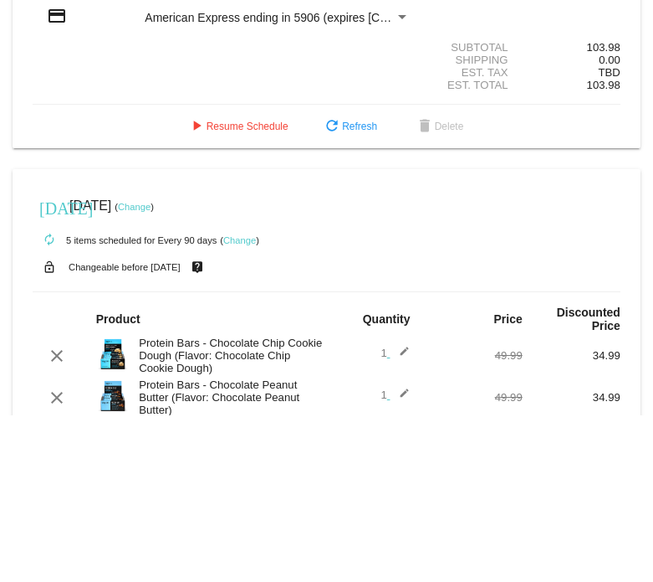
click at [279, 167] on mat-dialog-actions "Update Cancel" at bounding box center [327, 192] width 189 height 50
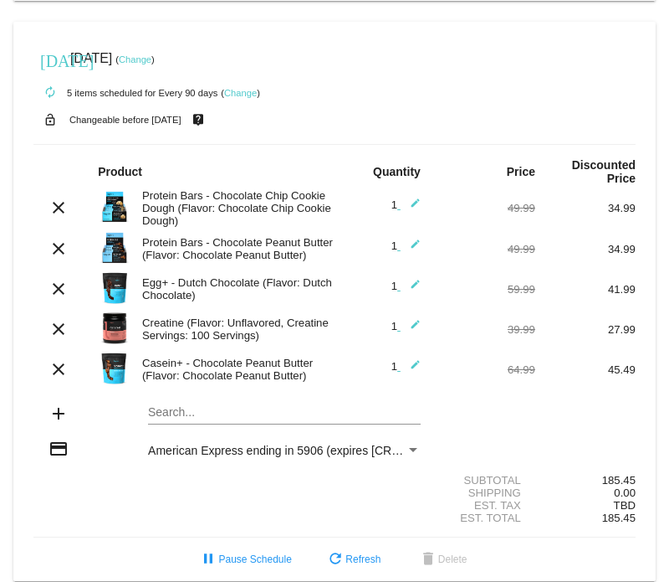
scroll to position [515, 0]
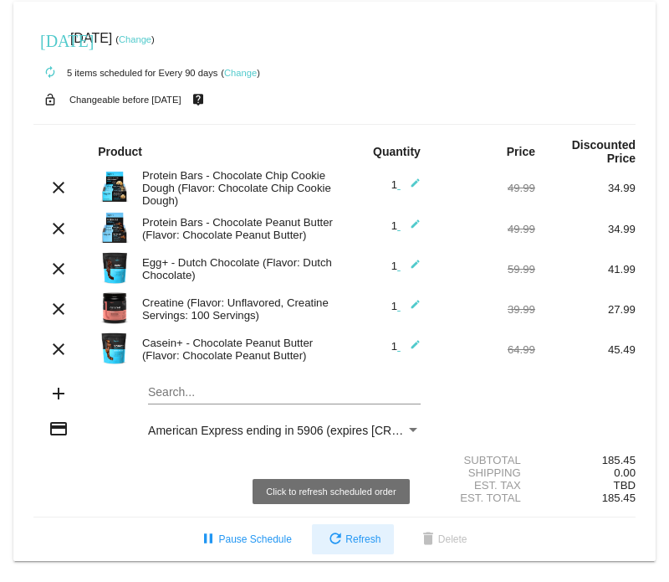
click at [336, 546] on mat-icon "refresh" at bounding box center [335, 540] width 20 height 20
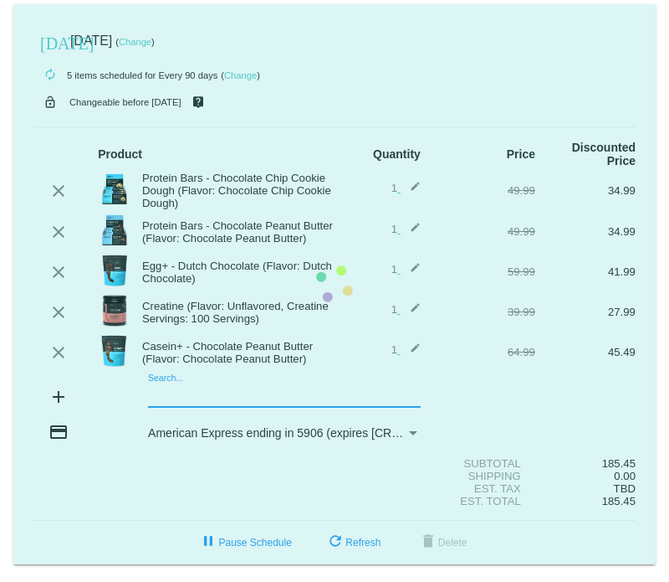
click at [185, 405] on mat-card "[DATE] [DATE] ( Change ) autorenew 5 items scheduled for Every 90 days ( Change…" at bounding box center [334, 284] width 643 height 560
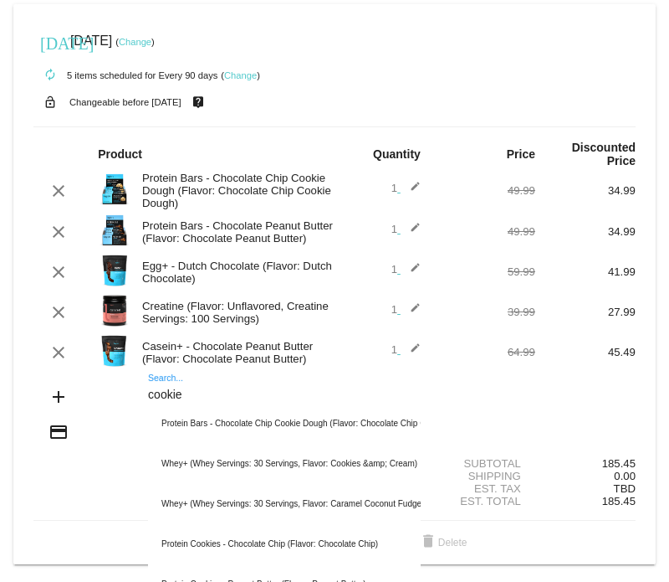
scroll to position [174, 0]
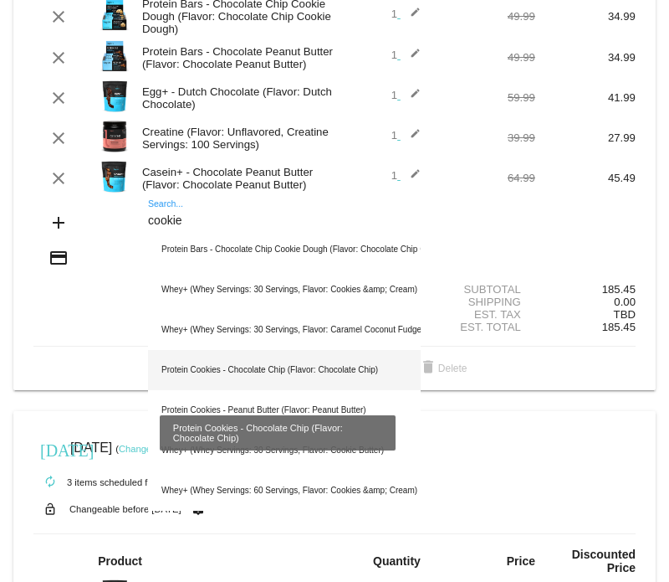
type input "cookie"
click at [267, 390] on div "Protein Cookies - Chocolate Chip (Flavor: Chocolate Chip)" at bounding box center [284, 370] width 273 height 40
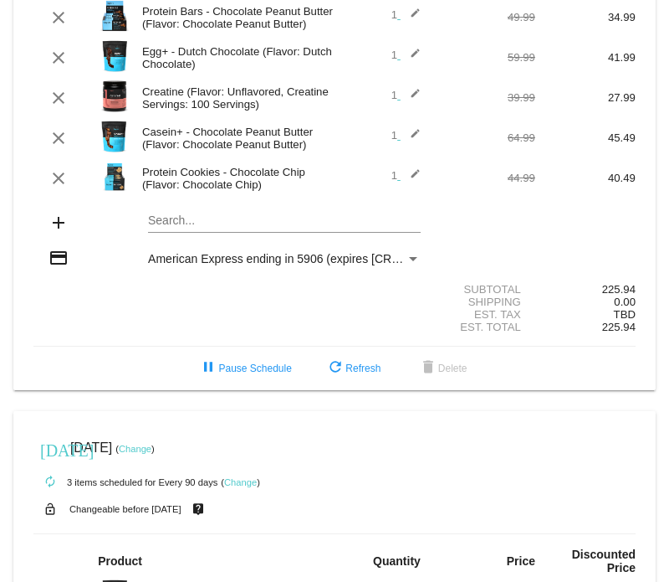
scroll to position [40, 0]
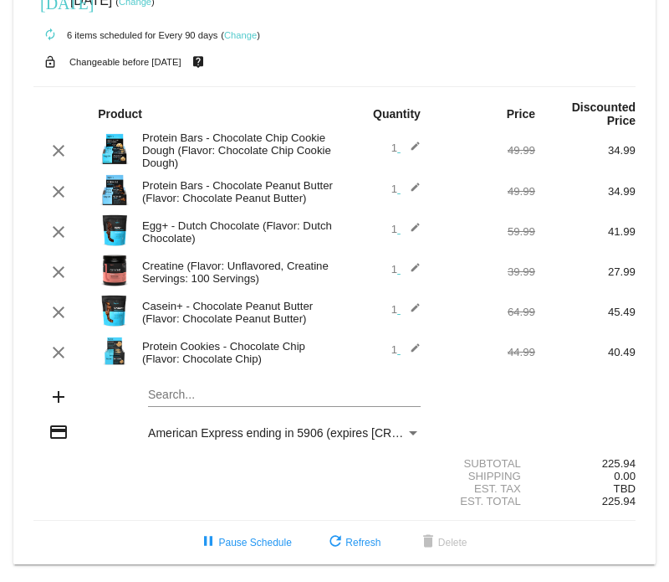
click at [169, 395] on mat-card "[DATE] [DATE] ( Change ) autorenew 6 items scheduled for Every 90 days ( Change…" at bounding box center [334, 264] width 643 height 600
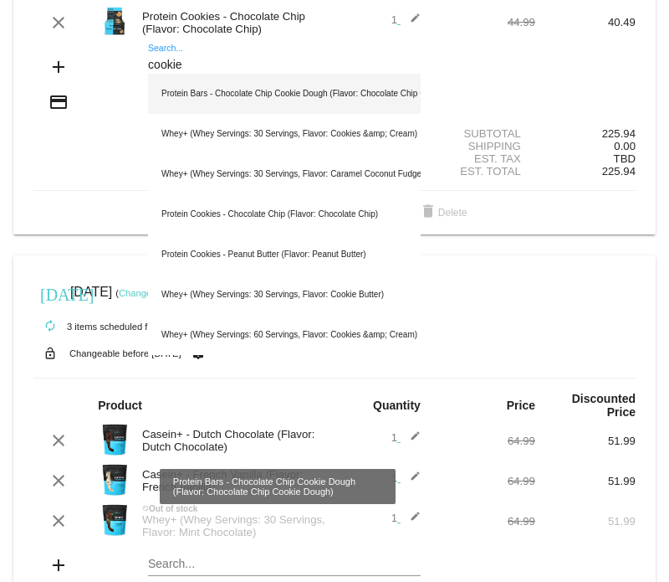
scroll to position [389, 0]
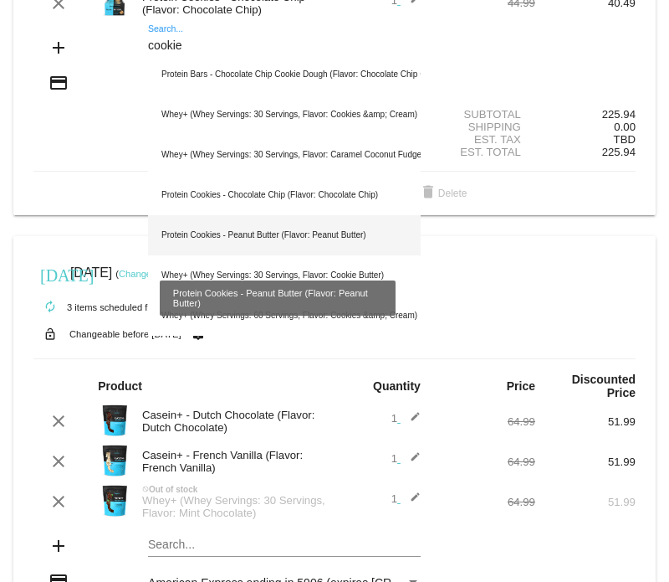
type input "cookie"
click at [314, 242] on div "Protein Cookies - Peanut Butter (Flavor: Peanut Butter)" at bounding box center [284, 235] width 273 height 40
click at [314, 242] on div "today Sep 1 2025 ( Change ) autorenew 6 items scheduled for Every 90 days ( Cha…" at bounding box center [334, 164] width 669 height 1098
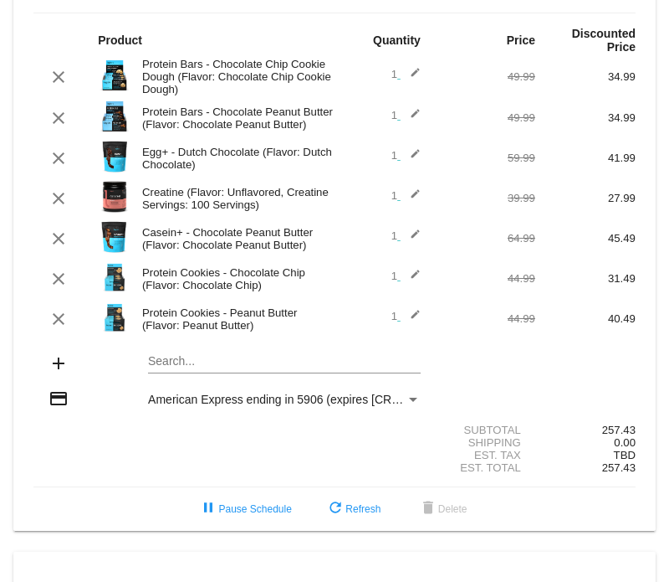
scroll to position [80, 0]
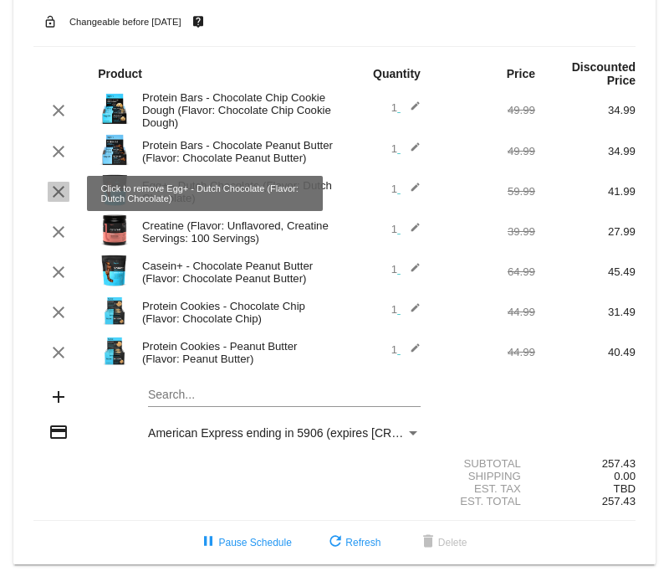
click at [59, 197] on mat-icon "clear" at bounding box center [59, 192] width 20 height 20
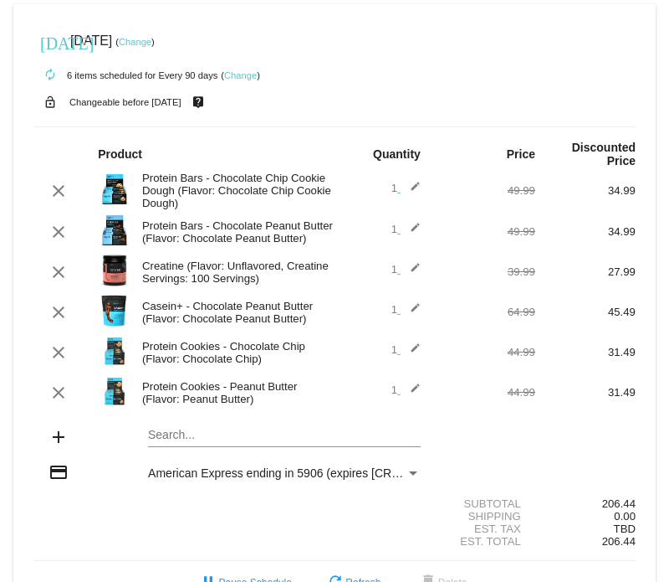
scroll to position [174, 0]
